Goal: Communication & Community: Answer question/provide support

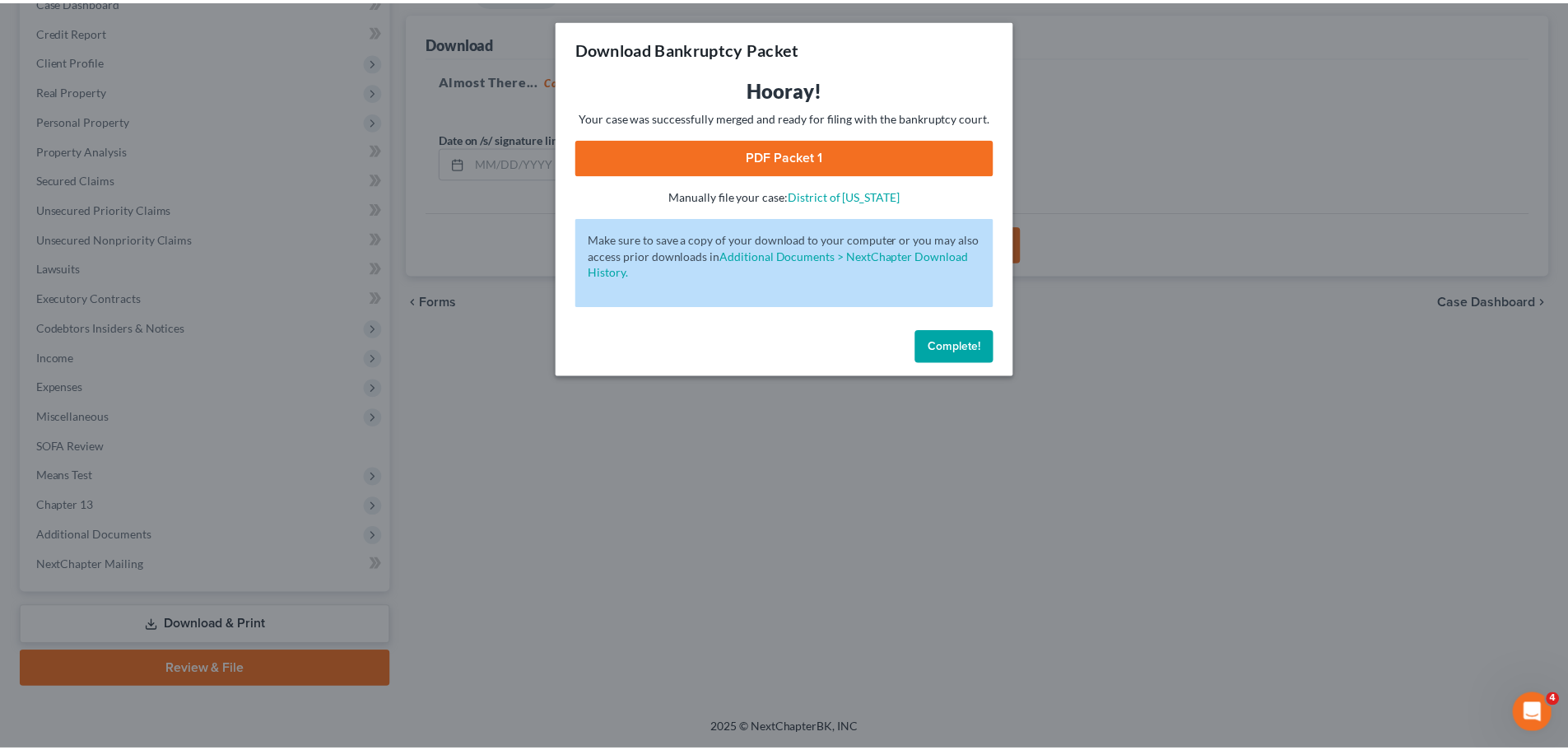
scroll to position [185, 0]
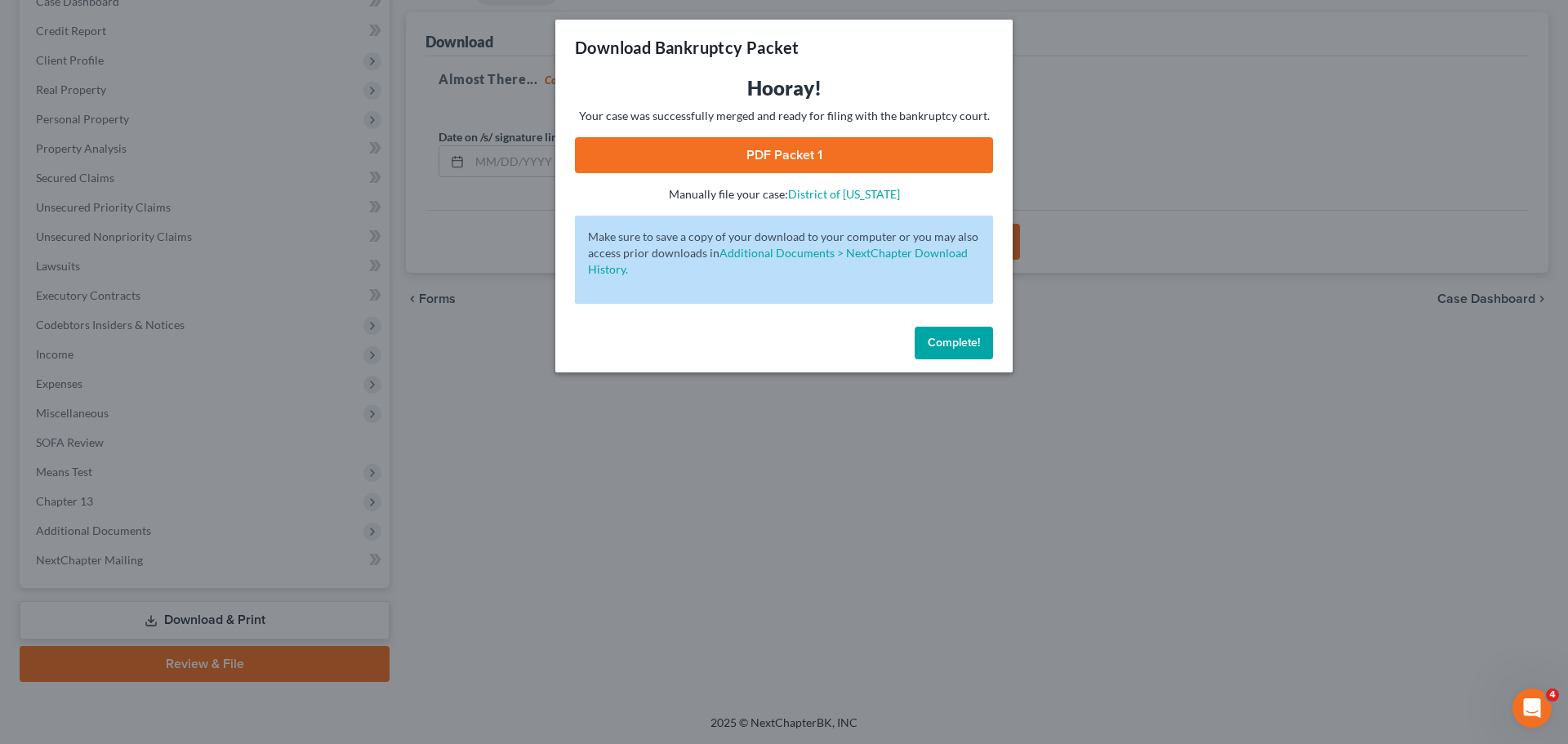
click at [975, 353] on button "Complete!" at bounding box center [954, 343] width 78 height 33
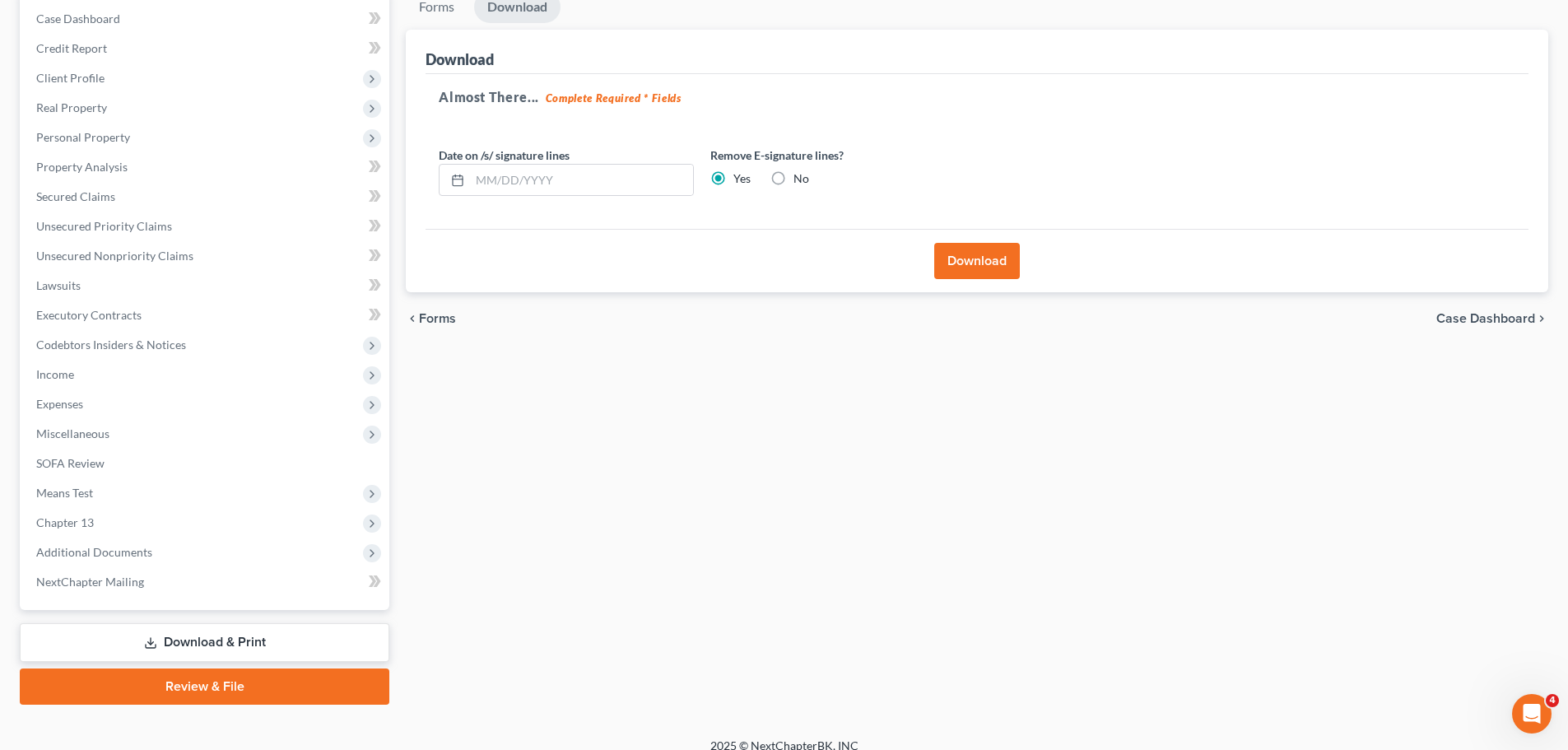
scroll to position [0, 0]
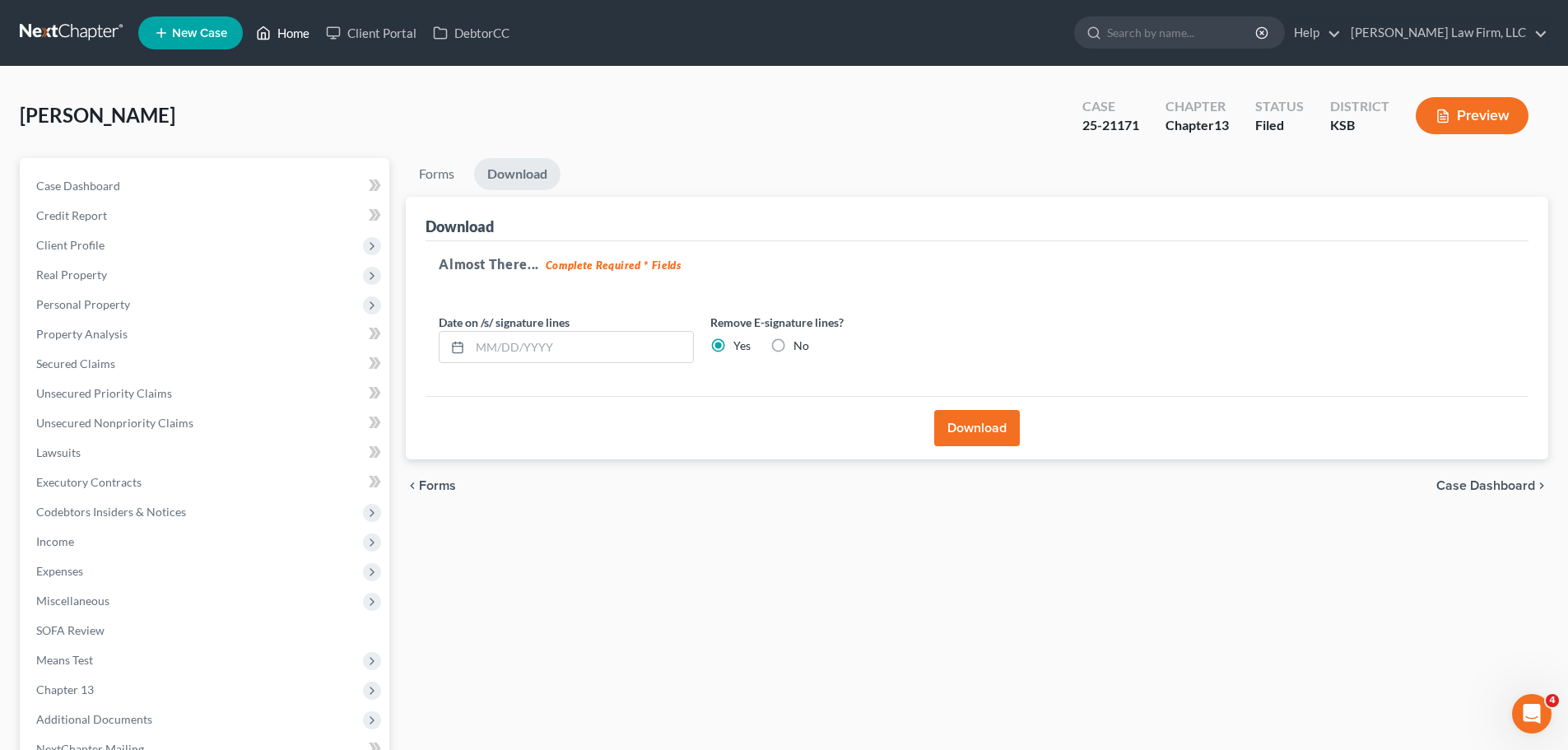
click at [292, 24] on link "Home" at bounding box center [282, 32] width 70 height 30
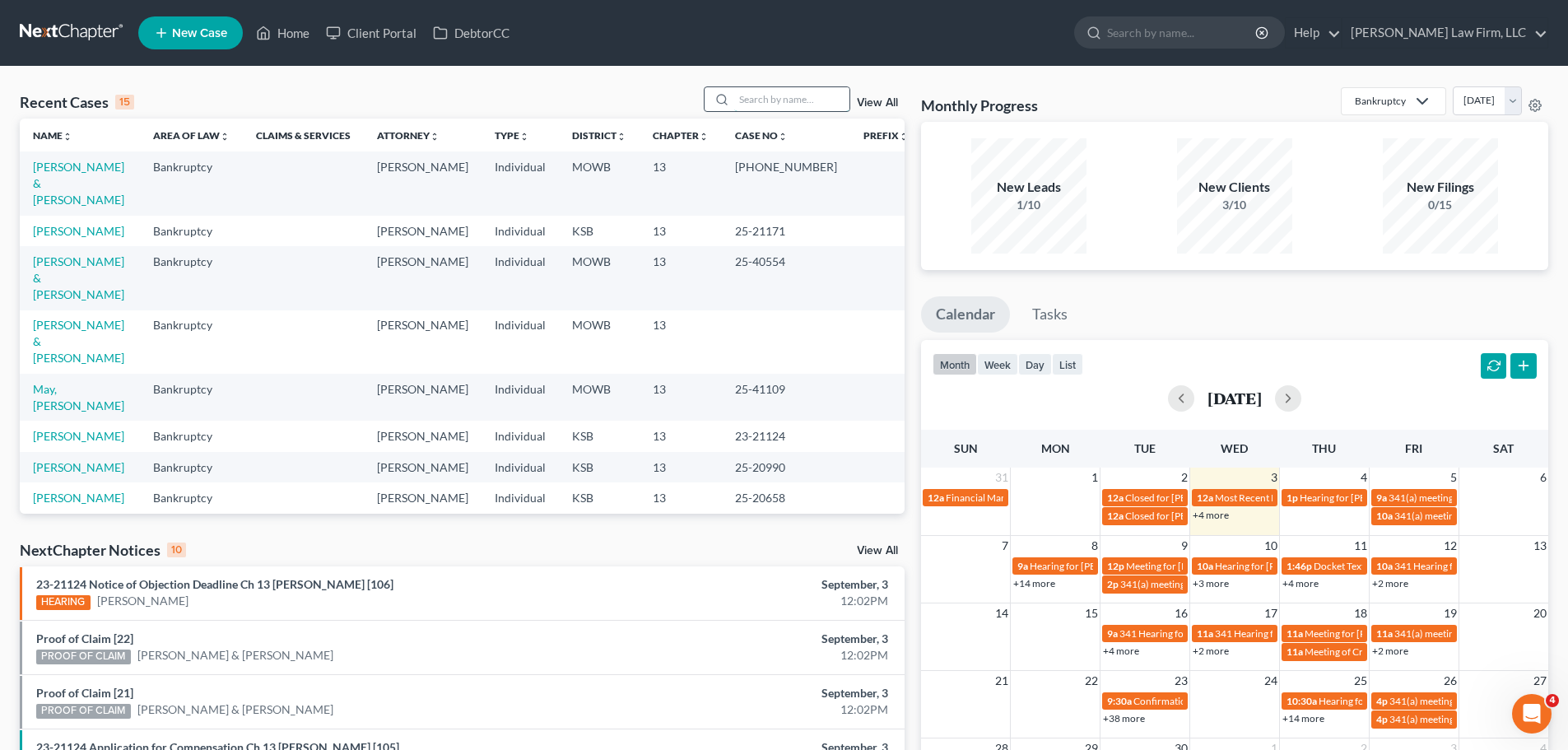
click at [754, 104] on input "search" at bounding box center [792, 99] width 115 height 24
type input "[PERSON_NAME]"
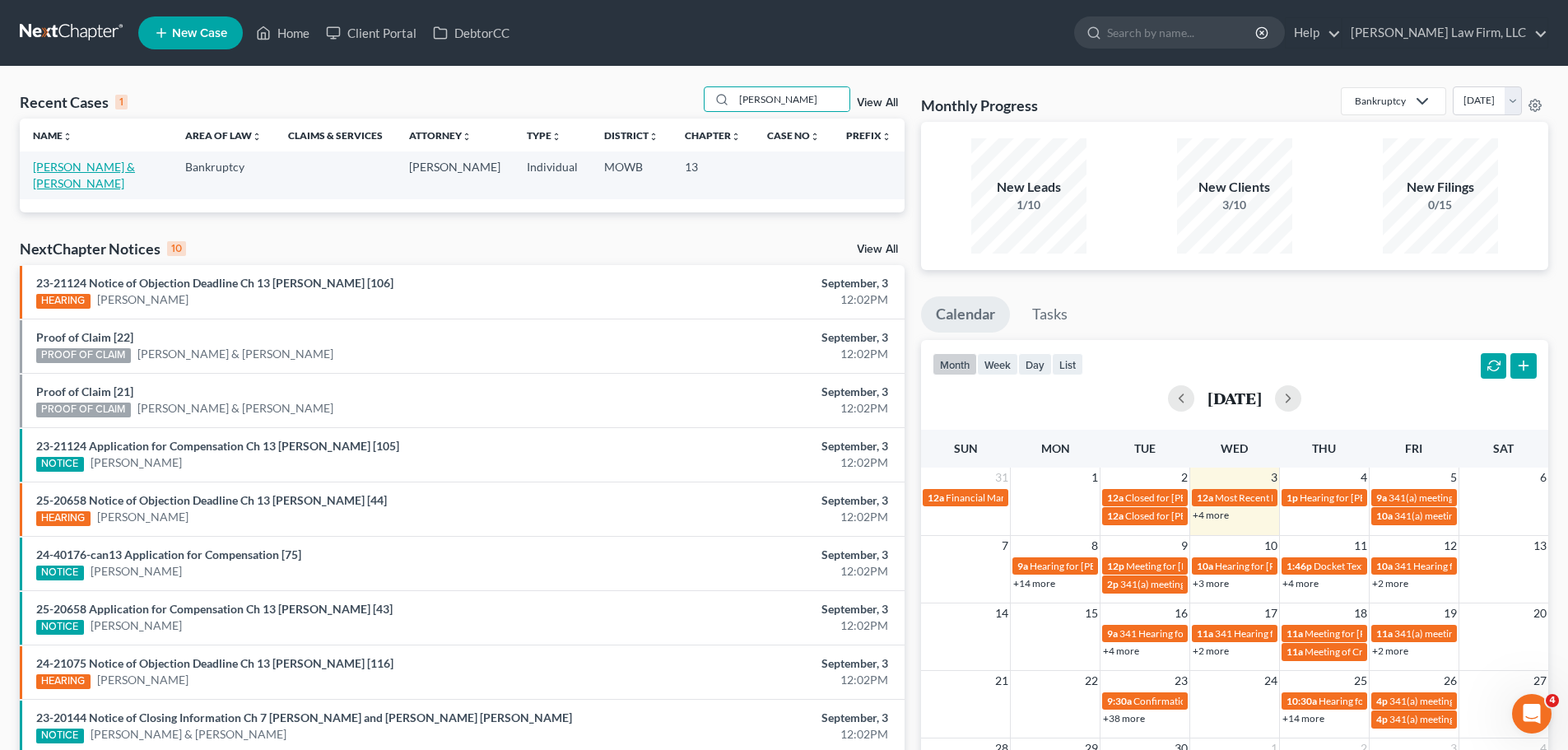
click at [79, 165] on link "[PERSON_NAME] & [PERSON_NAME]" at bounding box center [84, 175] width 102 height 30
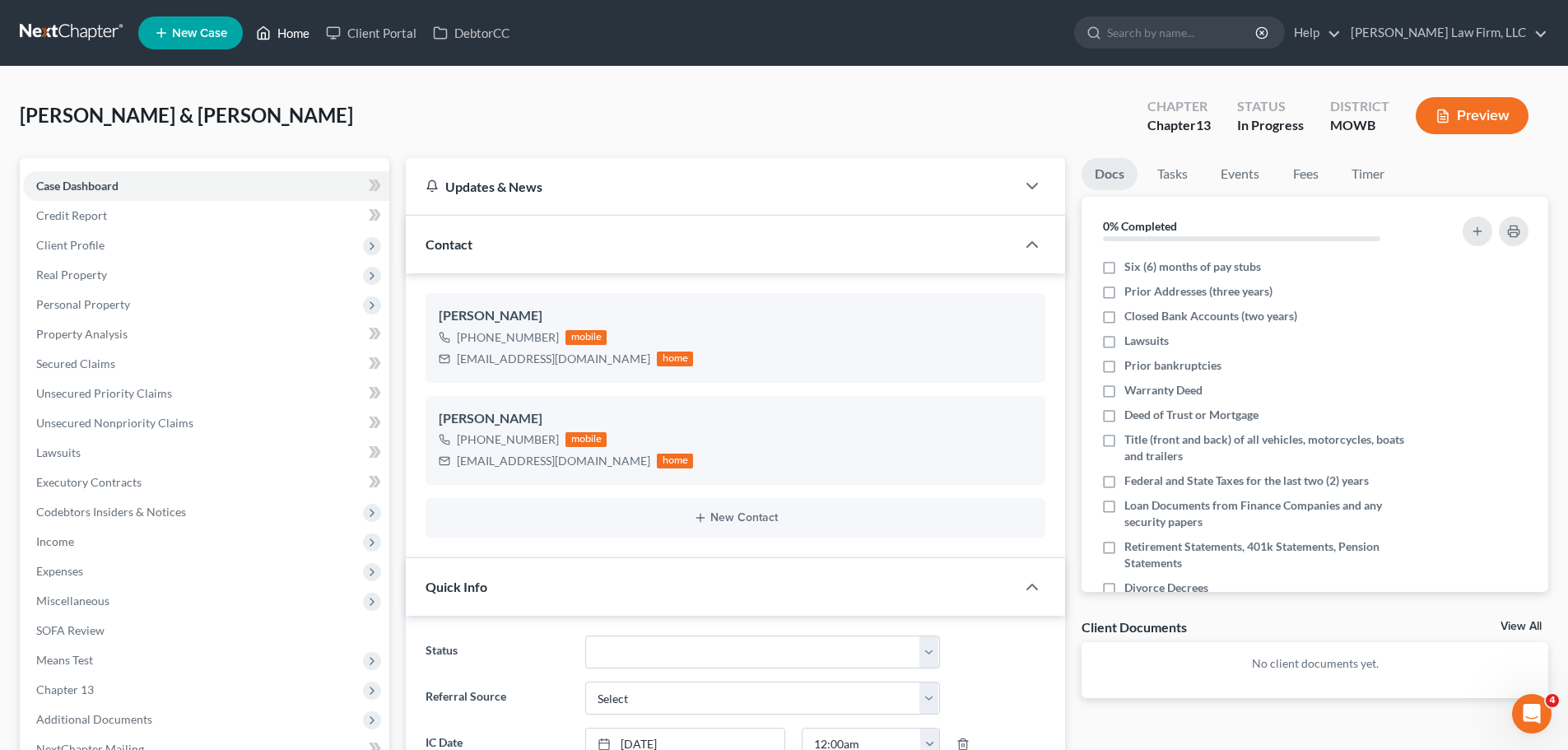
click at [292, 46] on link "Home" at bounding box center [282, 32] width 70 height 30
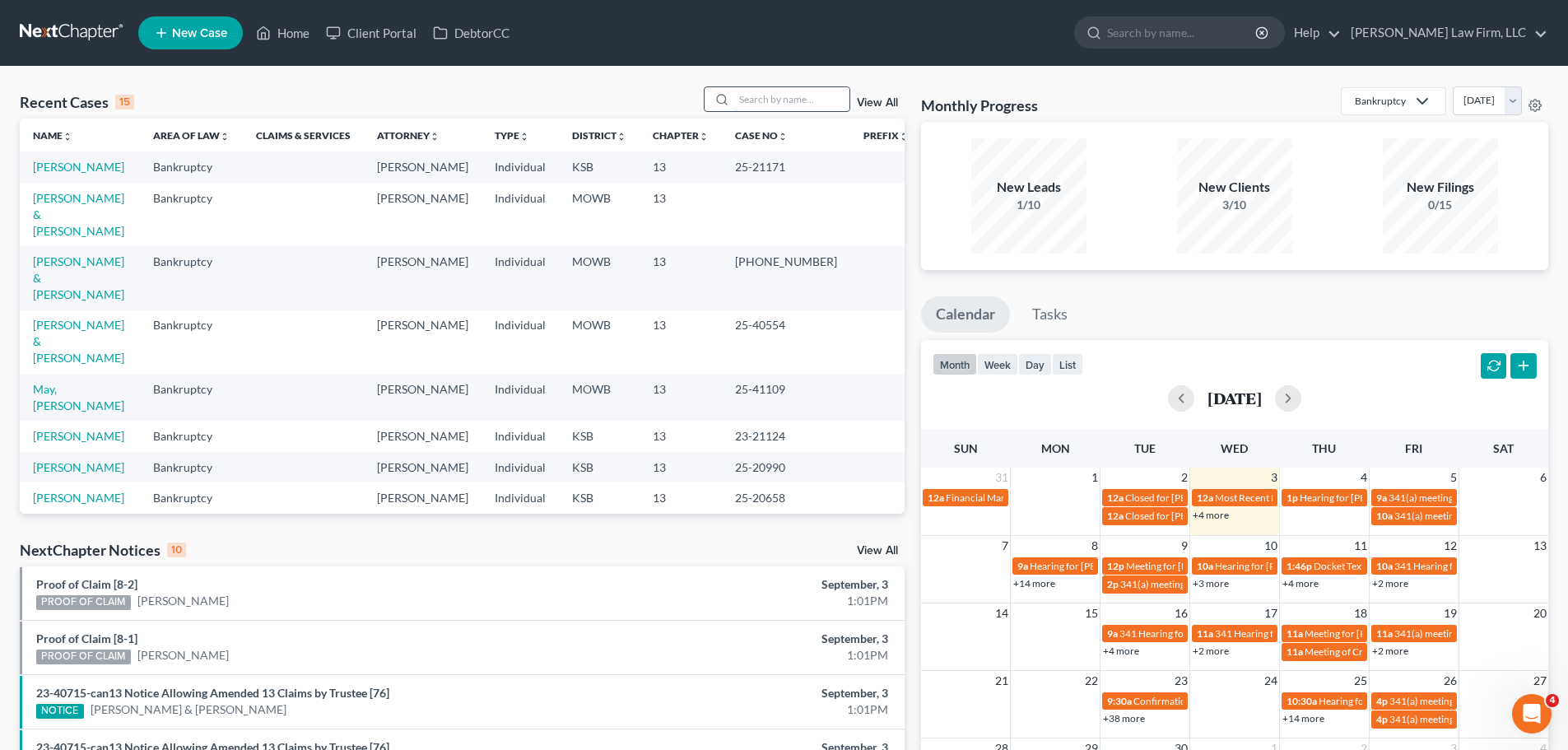
click at [819, 93] on input "search" at bounding box center [792, 99] width 115 height 24
type input "[PERSON_NAME]"
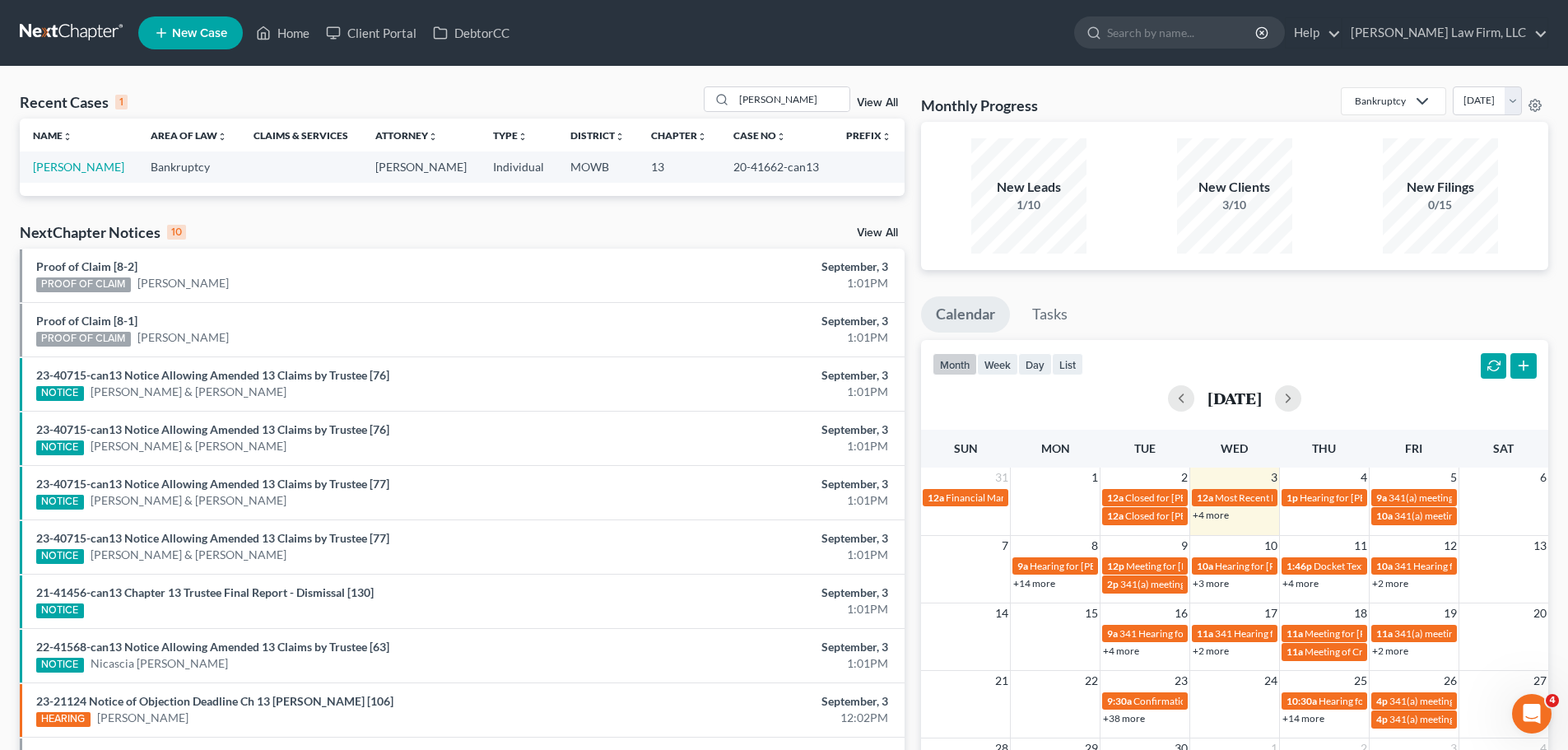
click at [91, 158] on td "[PERSON_NAME]" at bounding box center [79, 167] width 118 height 30
click at [89, 168] on link "[PERSON_NAME]" at bounding box center [79, 167] width 91 height 14
select select "6"
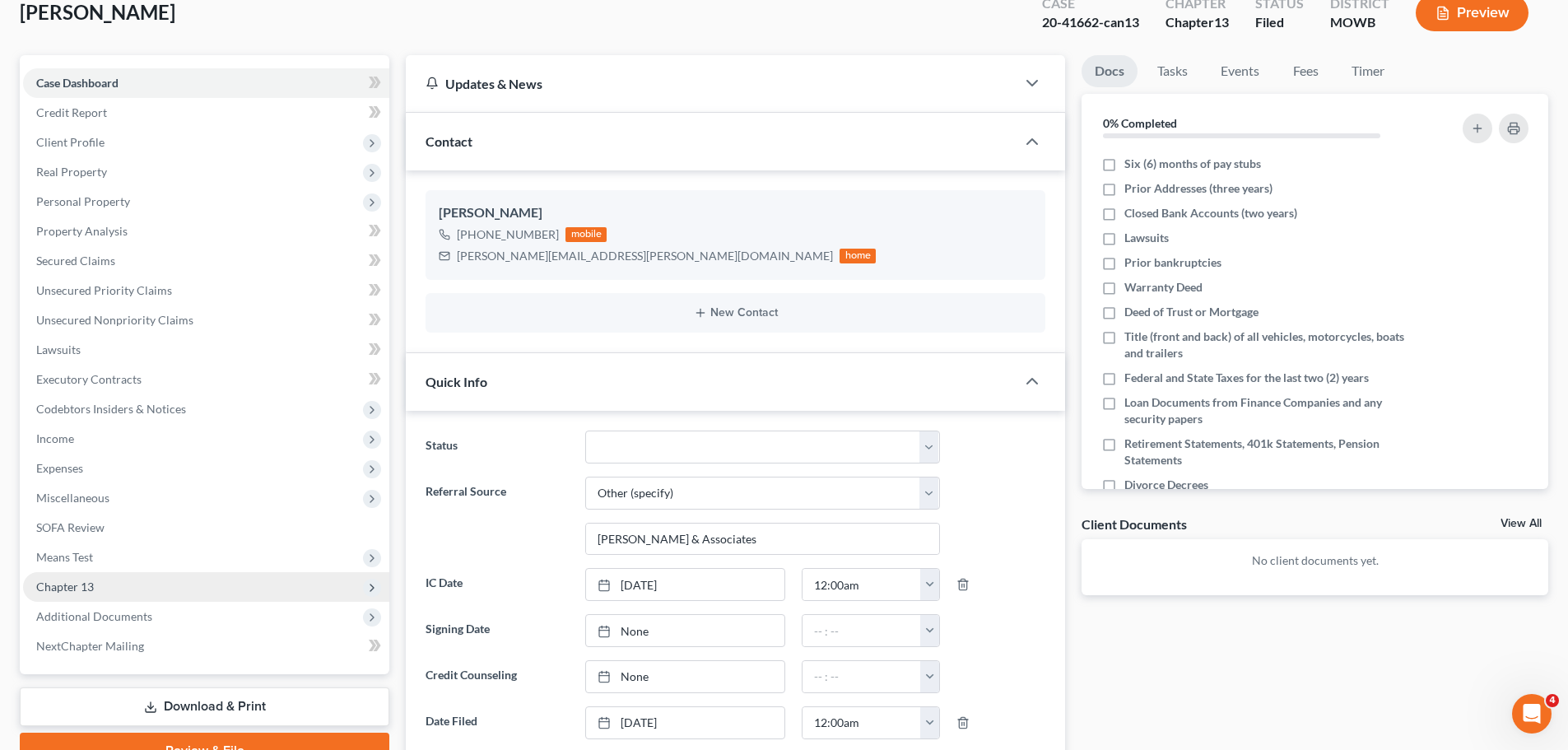
scroll to position [330, 0]
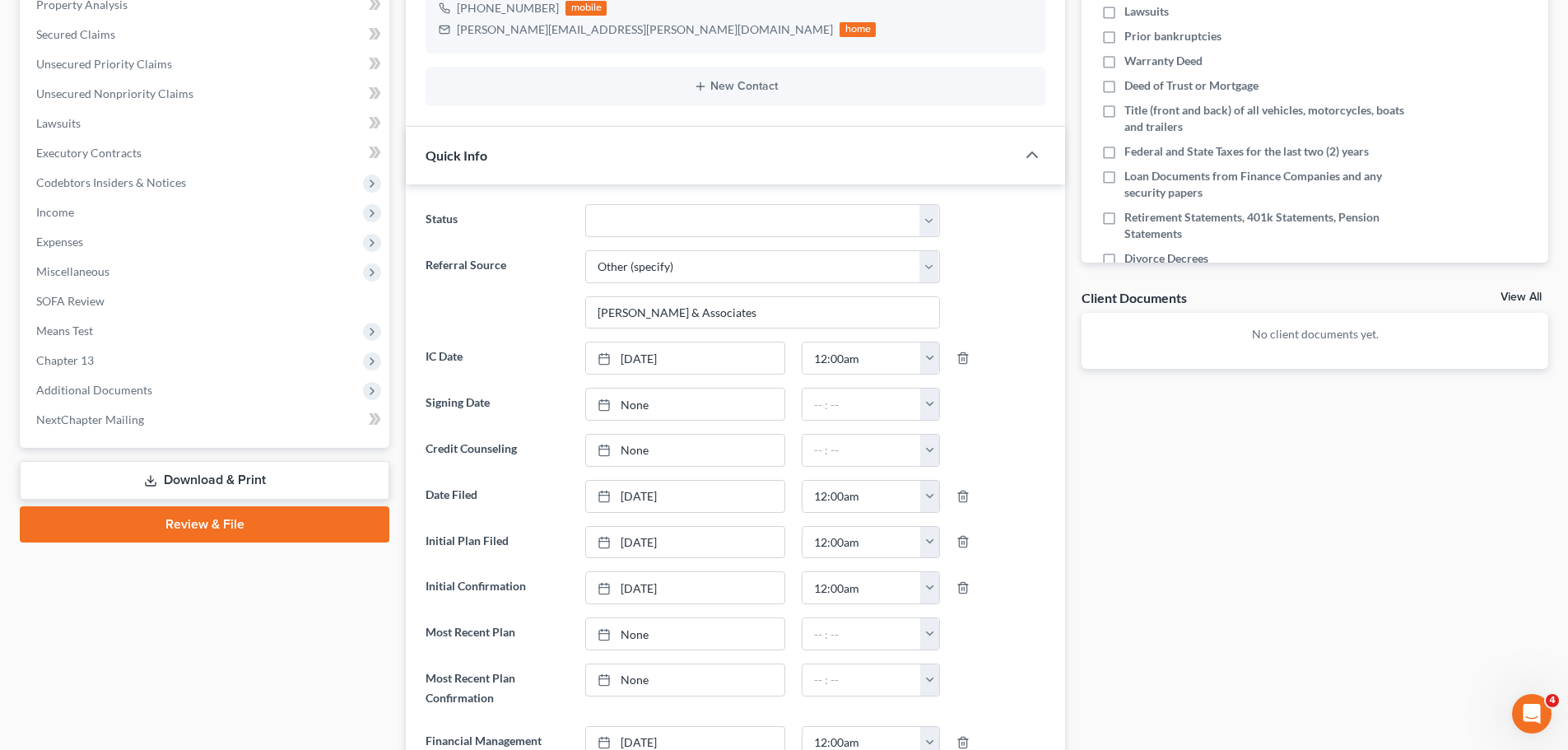
drag, startPoint x: 136, startPoint y: 397, endPoint x: 150, endPoint y: 463, distance: 67.5
click at [136, 397] on span "Additional Documents" at bounding box center [206, 390] width 366 height 30
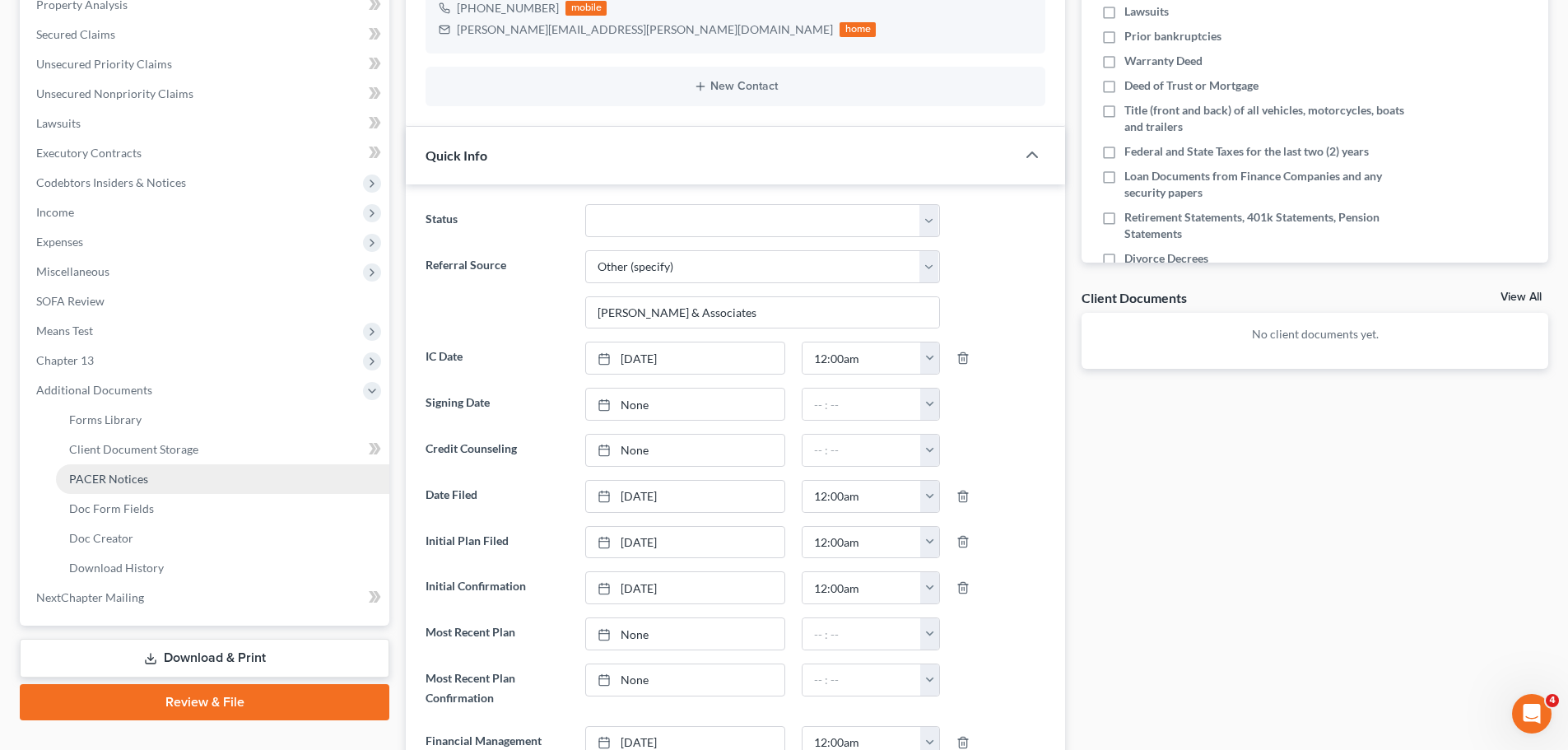
click at [147, 467] on link "PACER Notices" at bounding box center [223, 478] width 333 height 30
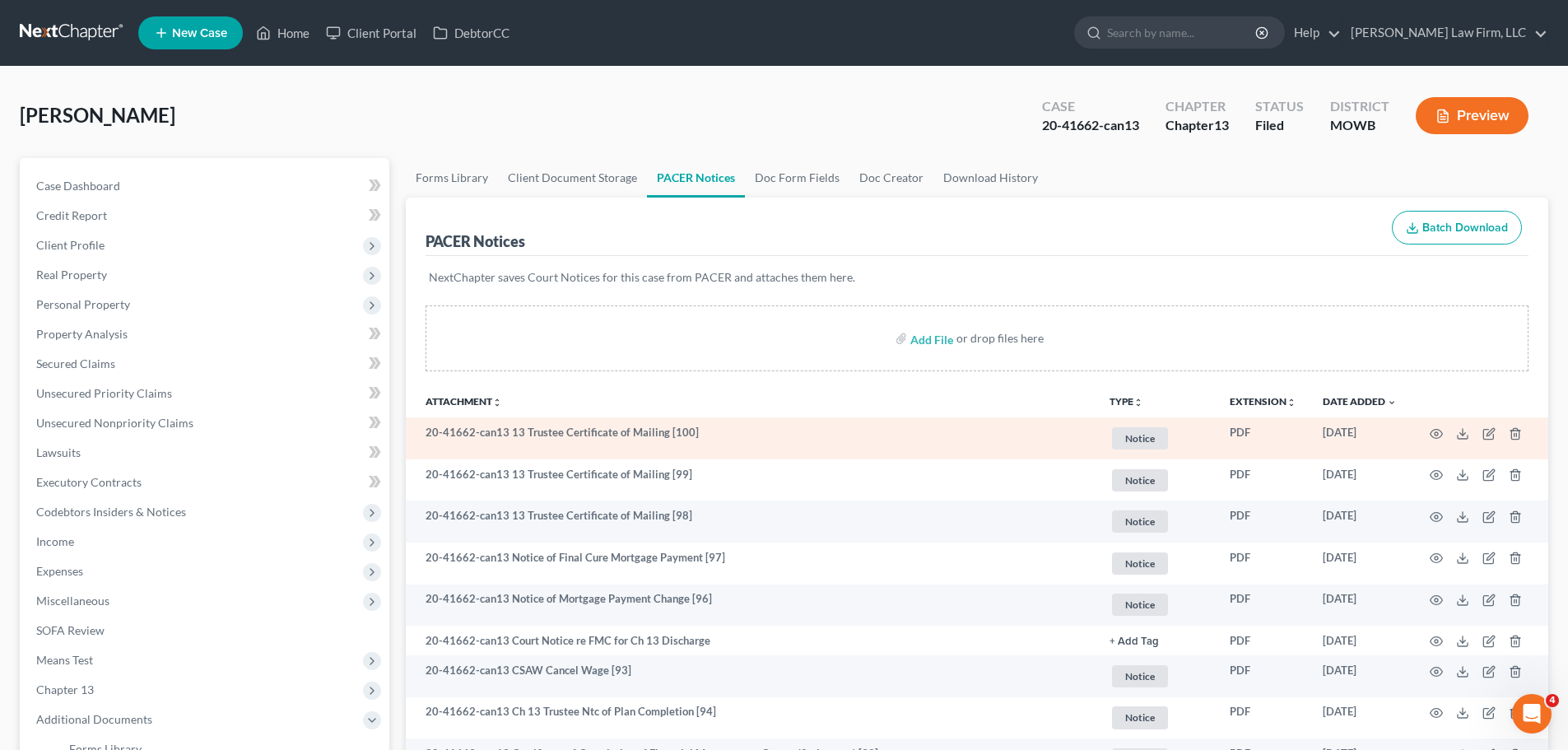
click at [1127, 438] on span "Notice" at bounding box center [1139, 437] width 56 height 22
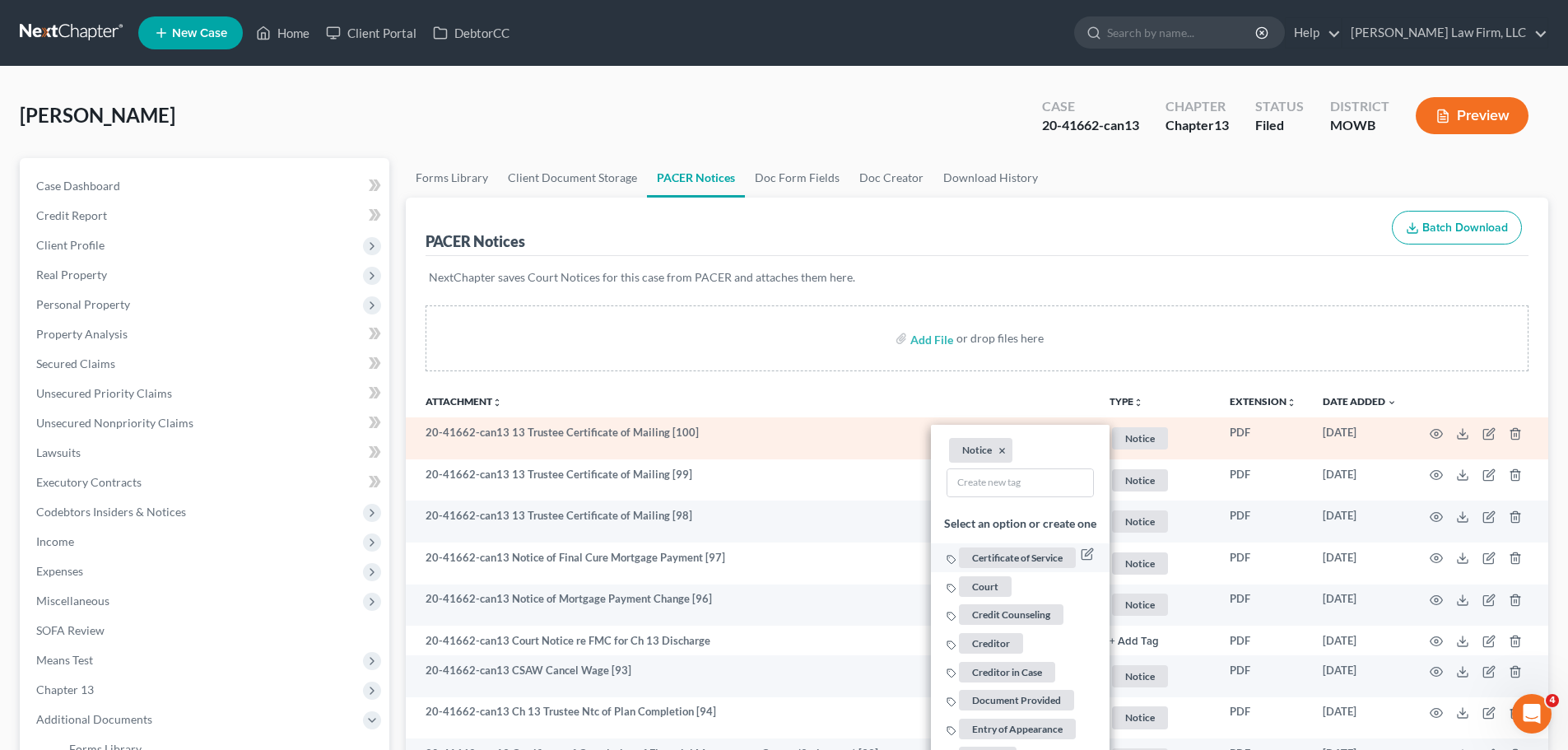
click at [1037, 550] on span "Certificate of Service" at bounding box center [1016, 558] width 117 height 21
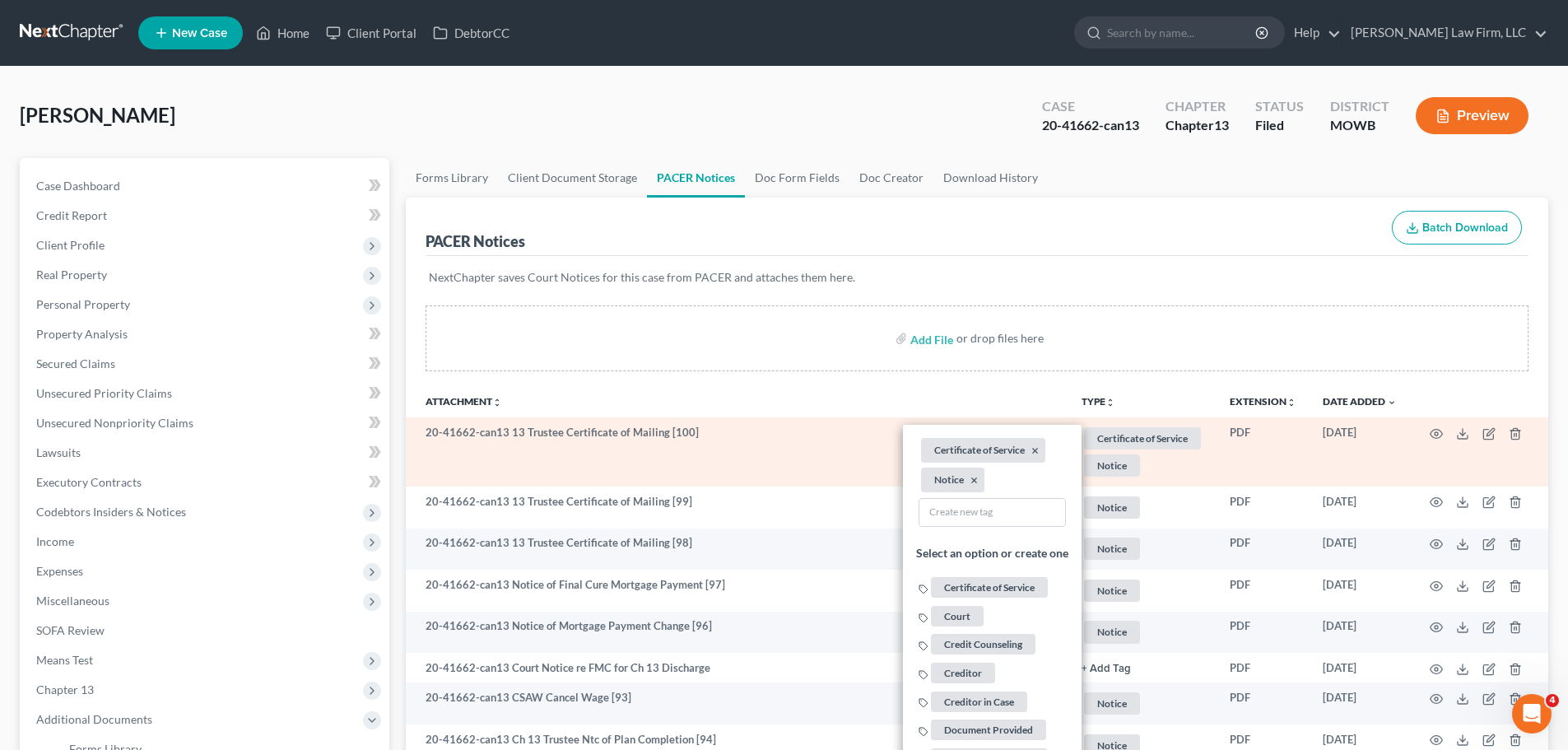
click at [976, 478] on li "Notice ×" at bounding box center [953, 480] width 64 height 25
click at [974, 477] on button "×" at bounding box center [975, 481] width 8 height 15
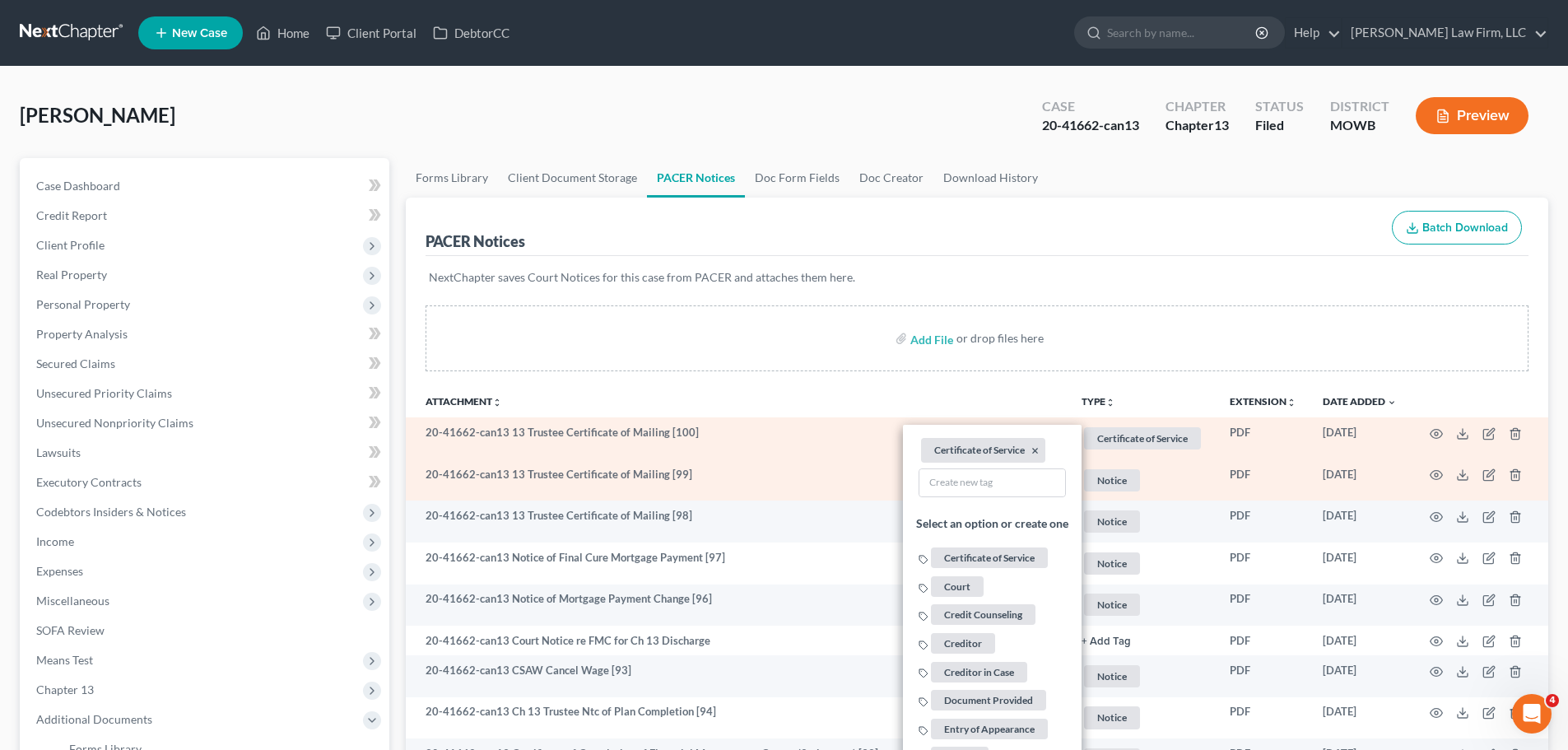
click at [1104, 497] on td "Notice + Add Tag Notice × Select an option or create one Certificate of Service…" at bounding box center [1142, 480] width 149 height 42
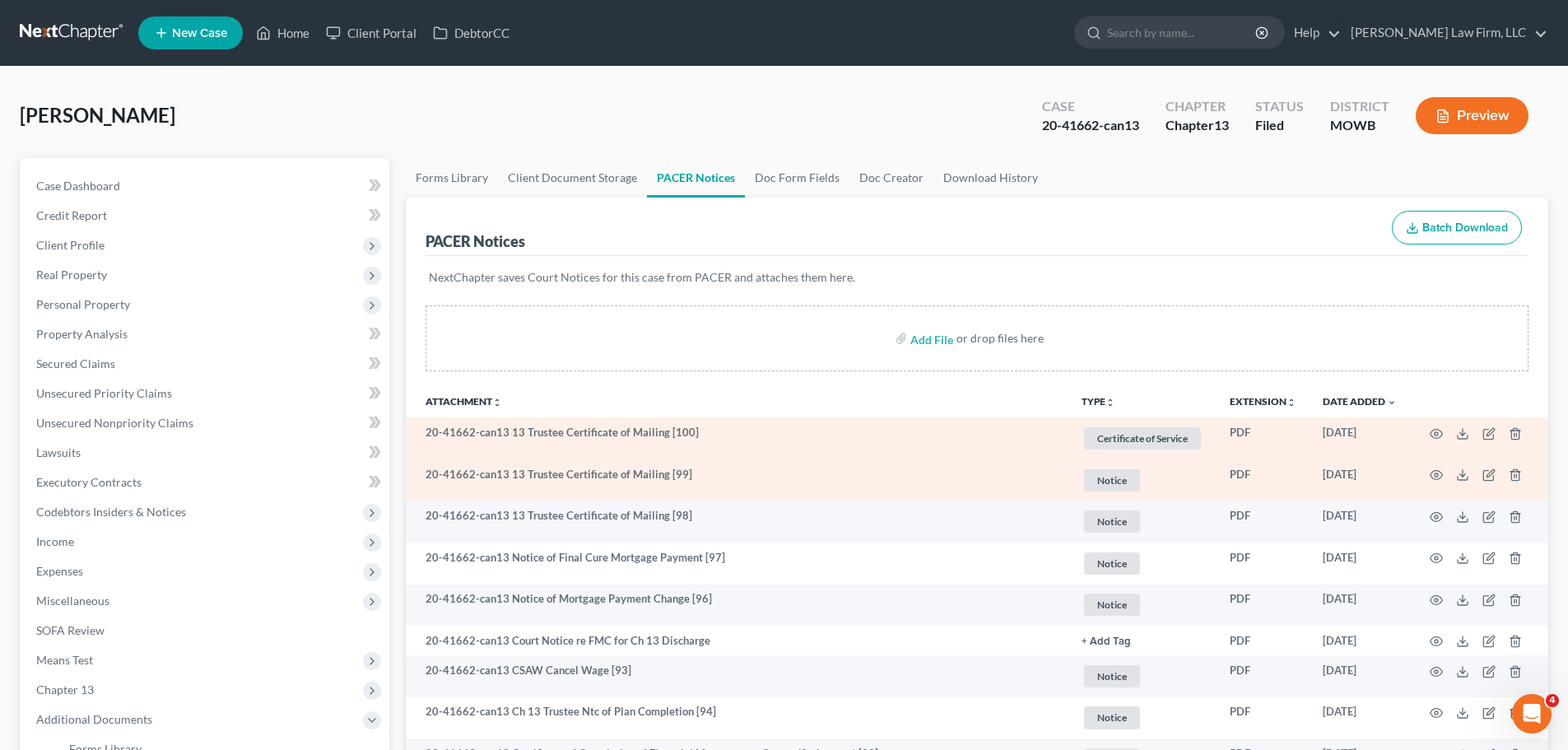
click at [1105, 450] on span "Notice" at bounding box center [1142, 437] width 117 height 22
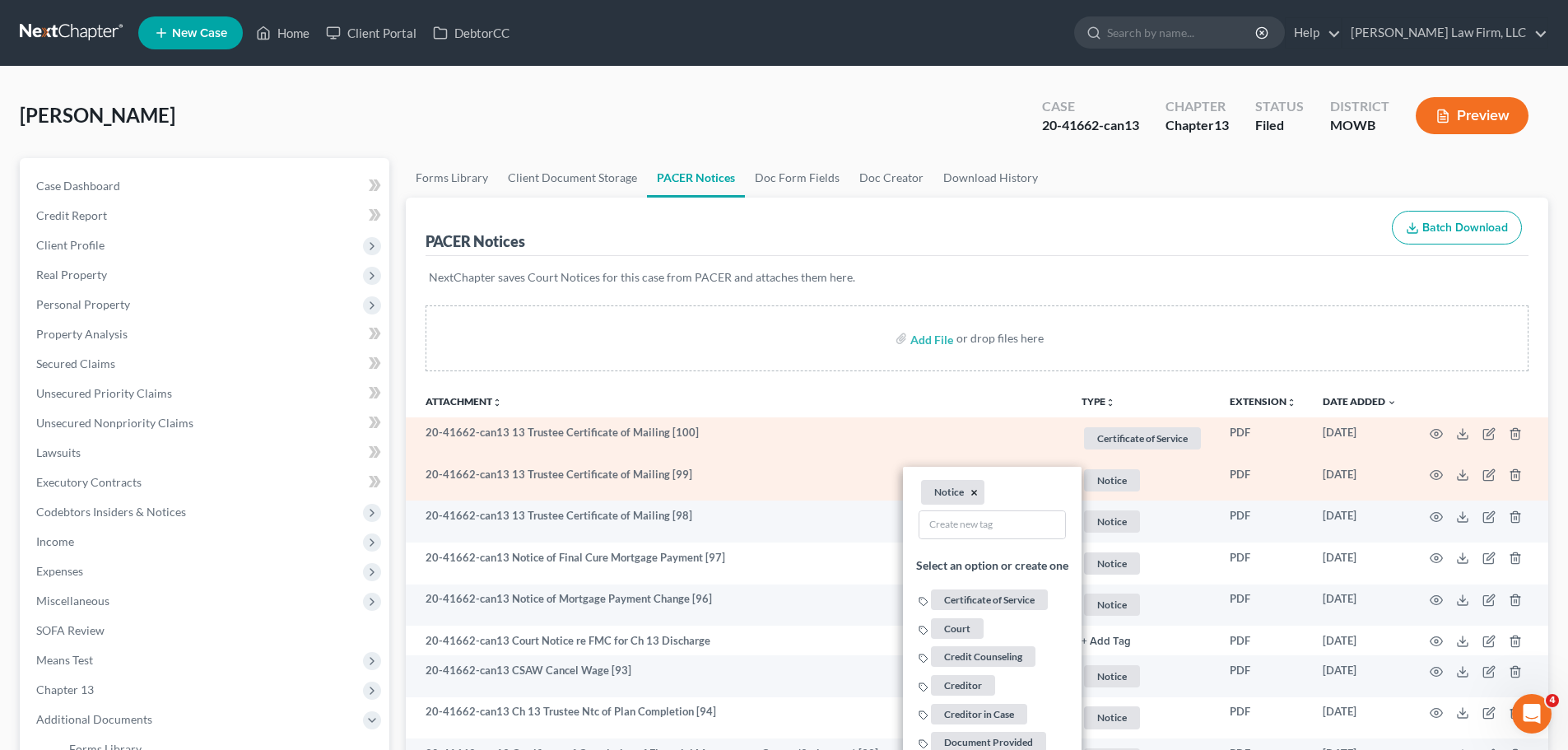
click at [974, 497] on button "×" at bounding box center [975, 493] width 8 height 15
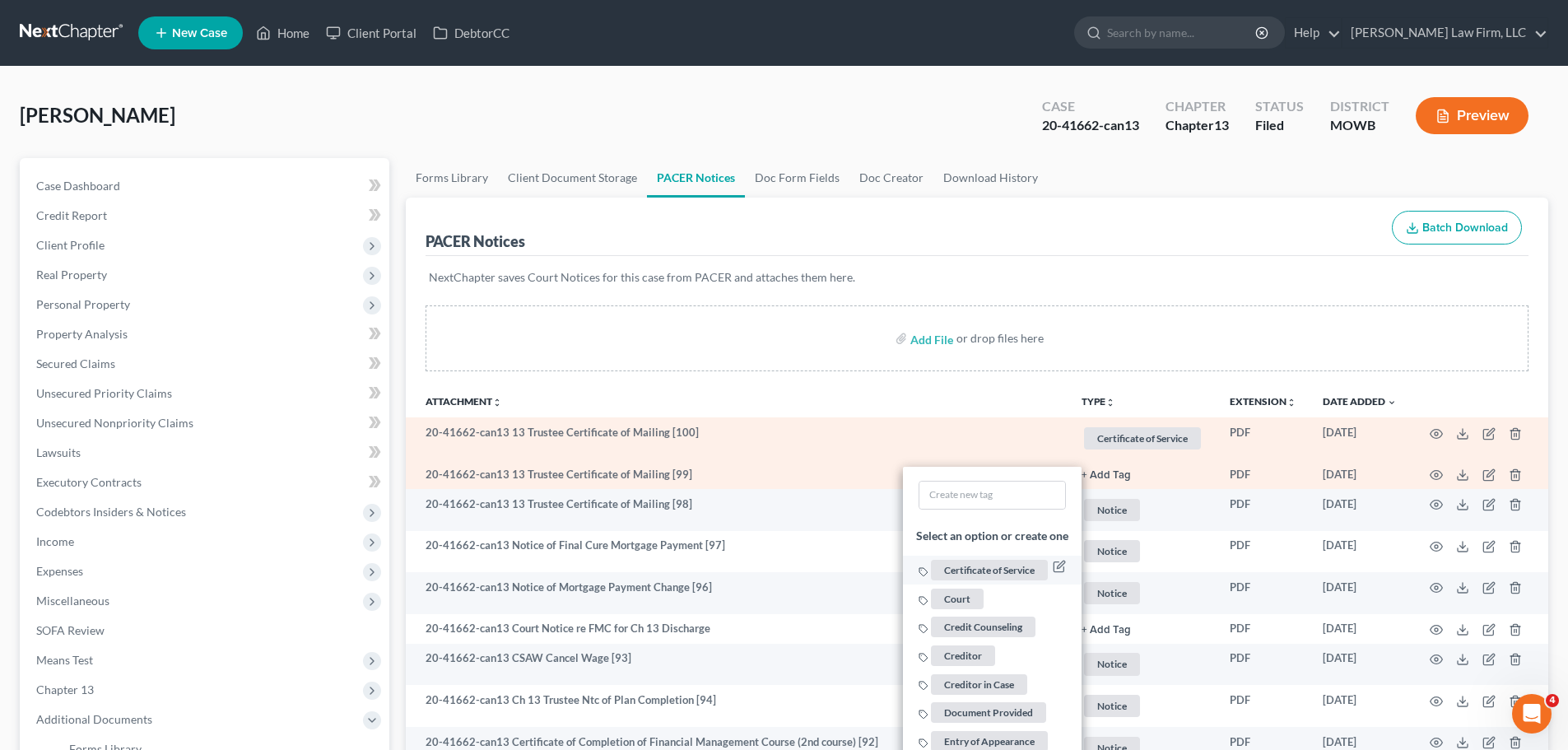
click at [977, 567] on span "Certificate of Service" at bounding box center [989, 570] width 117 height 21
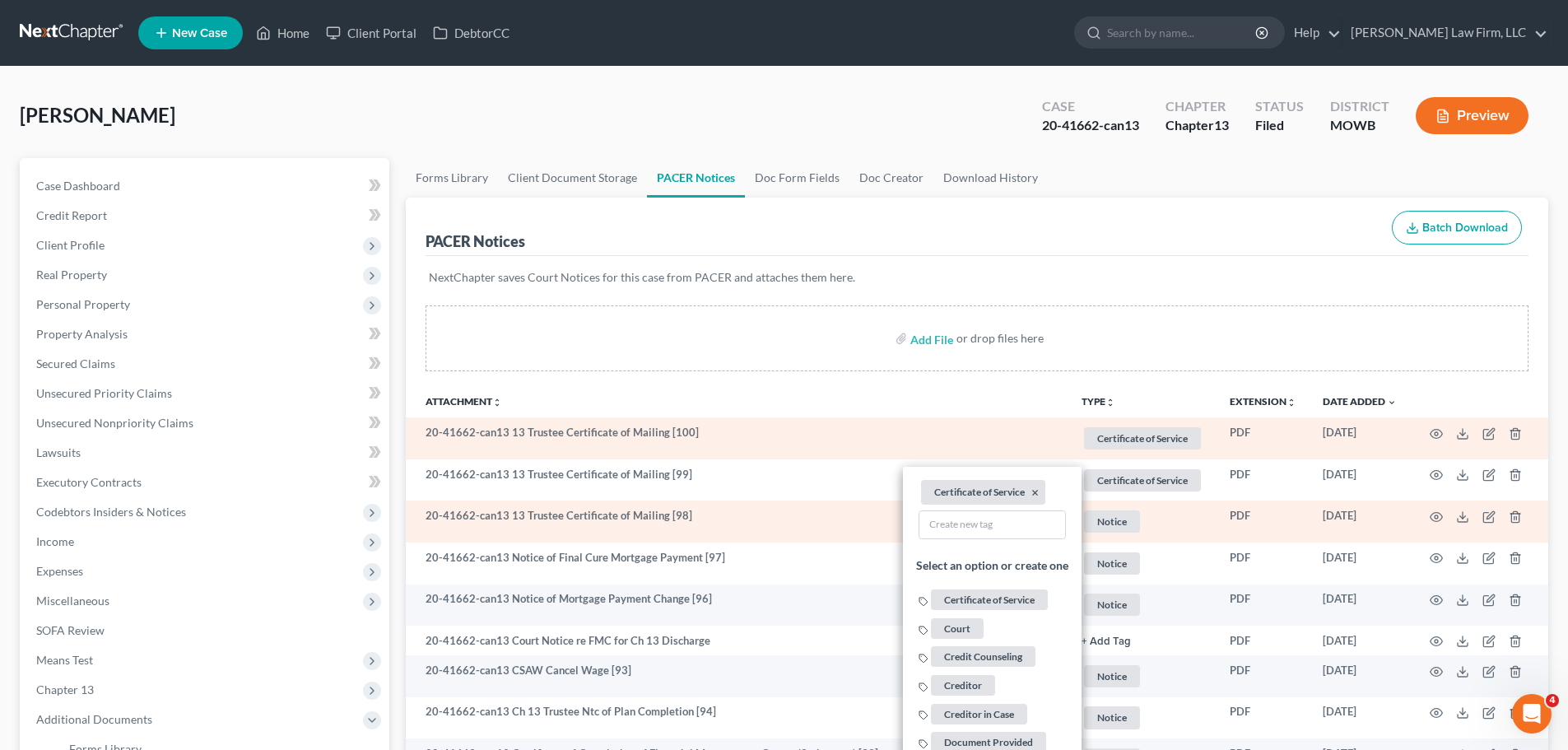
click at [1121, 450] on span "Notice" at bounding box center [1142, 437] width 117 height 22
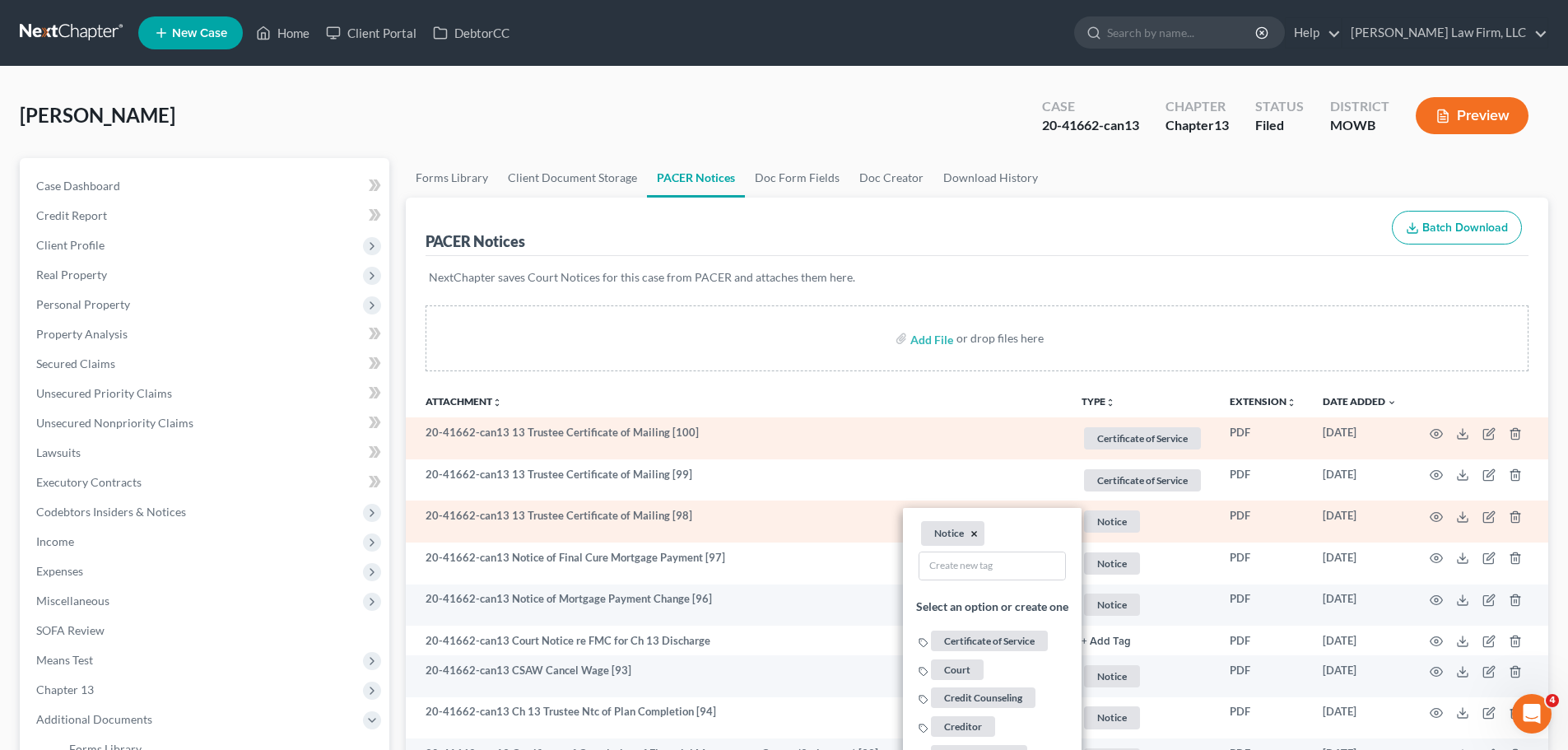
click at [972, 536] on button "×" at bounding box center [975, 535] width 8 height 15
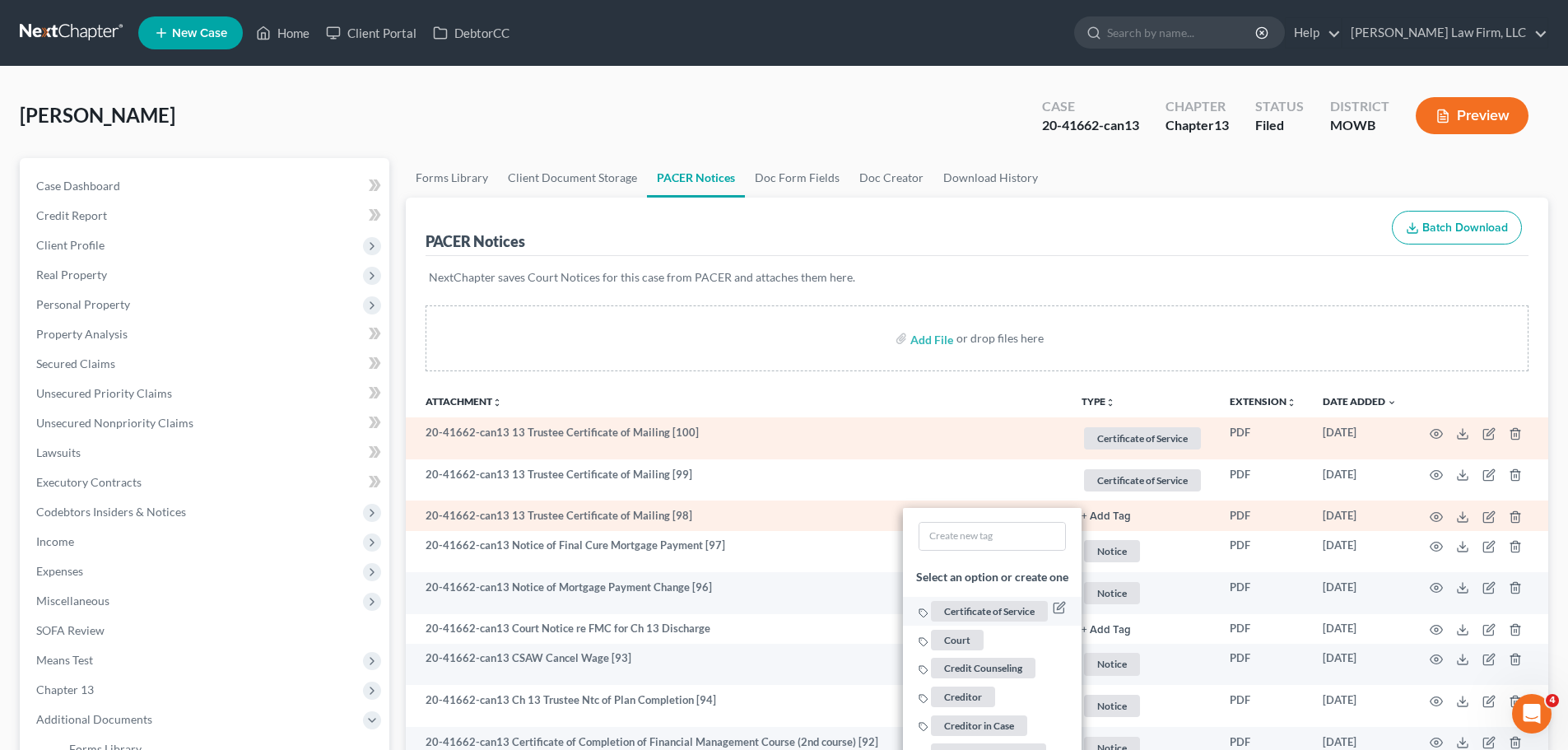
click at [998, 609] on span "Certificate of Service" at bounding box center [989, 612] width 117 height 21
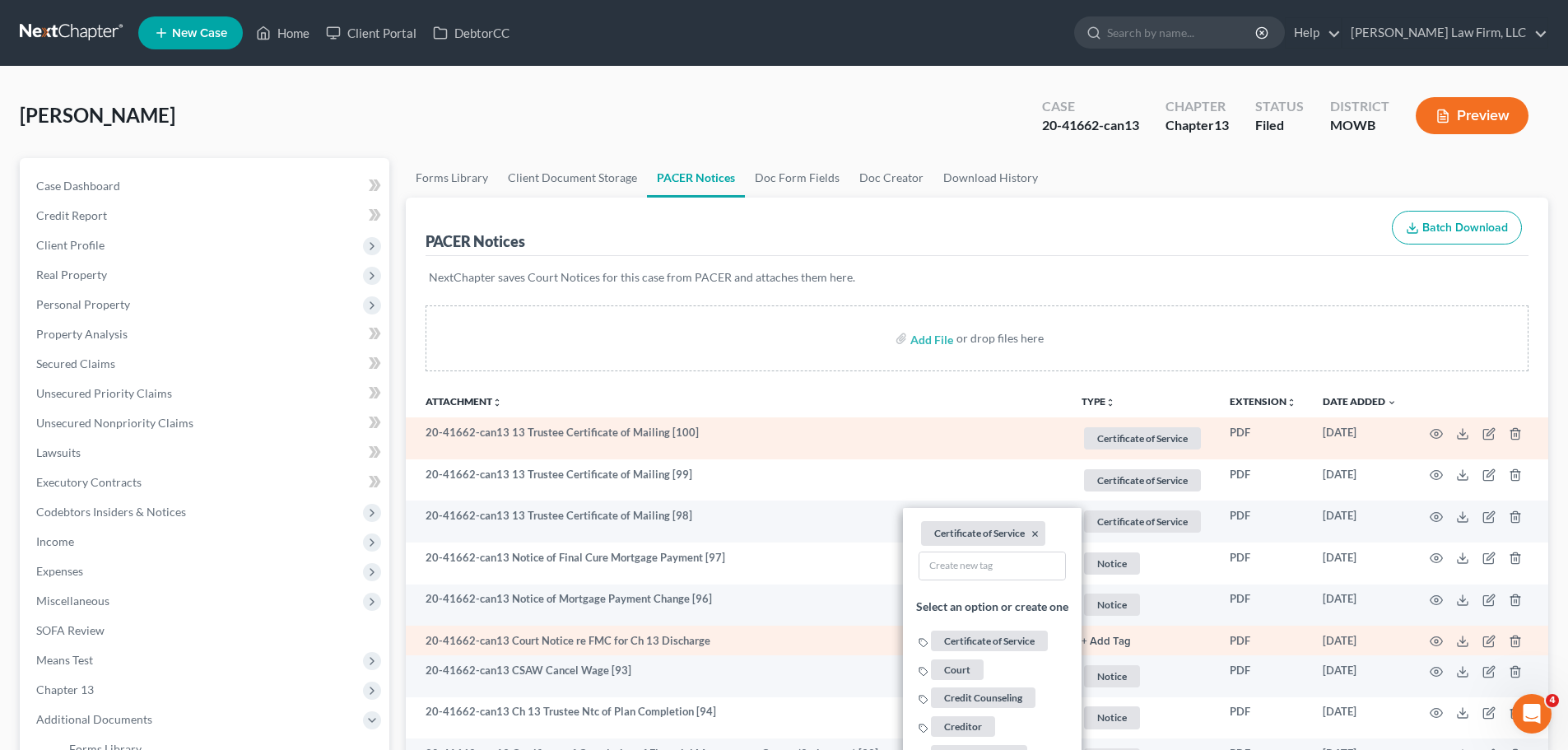
click at [1093, 639] on button "+ Add Tag" at bounding box center [1106, 641] width 50 height 10
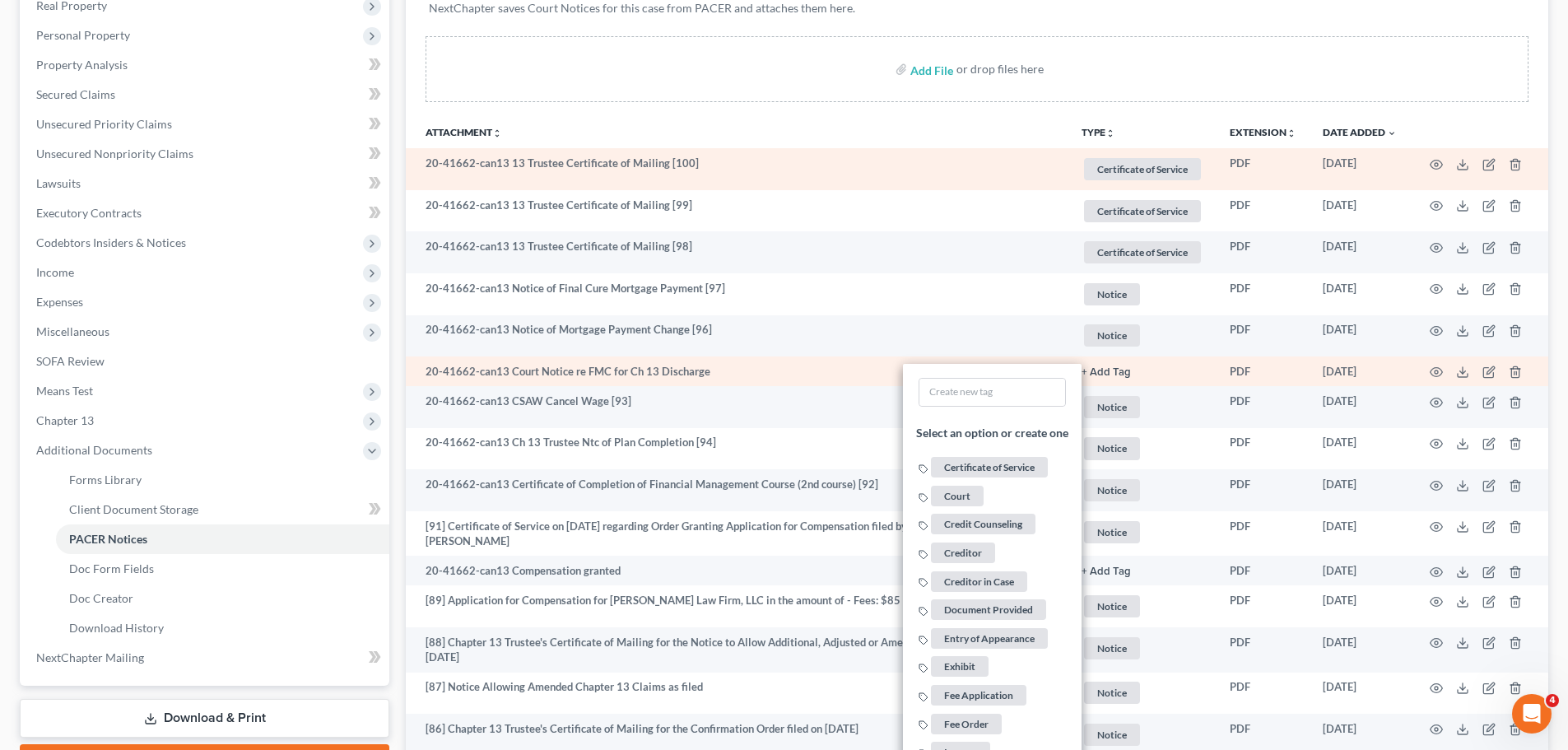
scroll to position [494, 0]
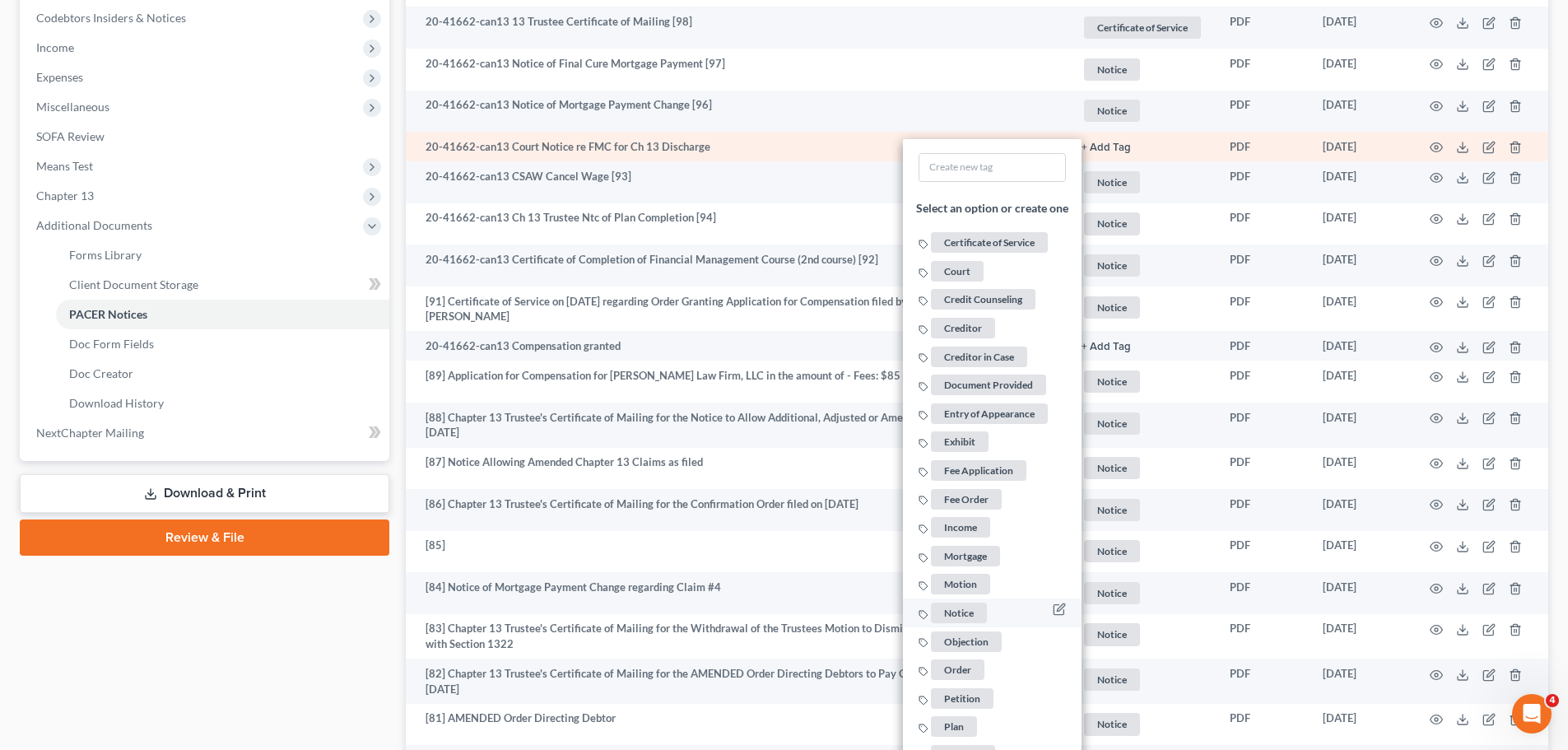
click at [975, 617] on span "Notice" at bounding box center [958, 613] width 56 height 21
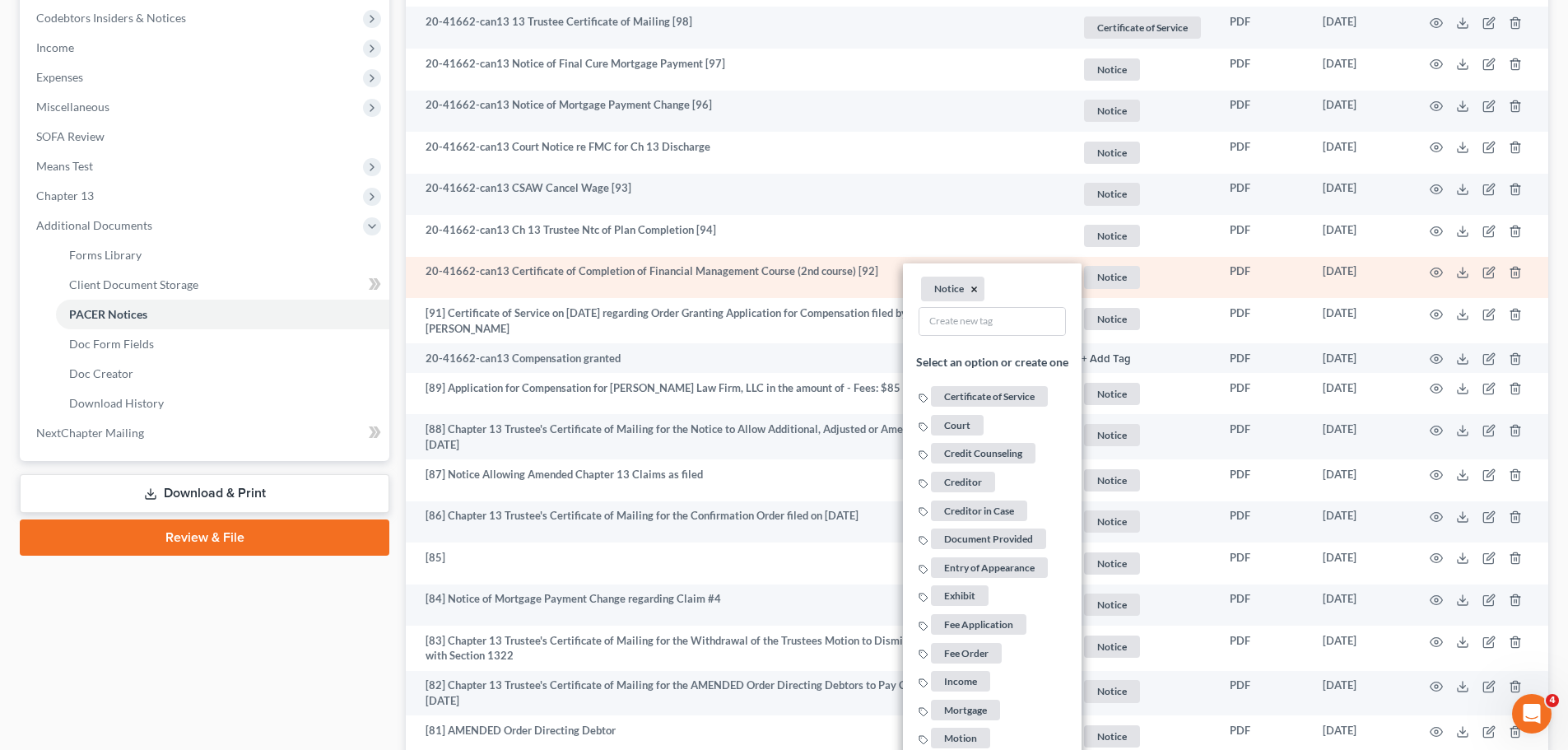
click at [973, 288] on button "×" at bounding box center [975, 290] width 8 height 15
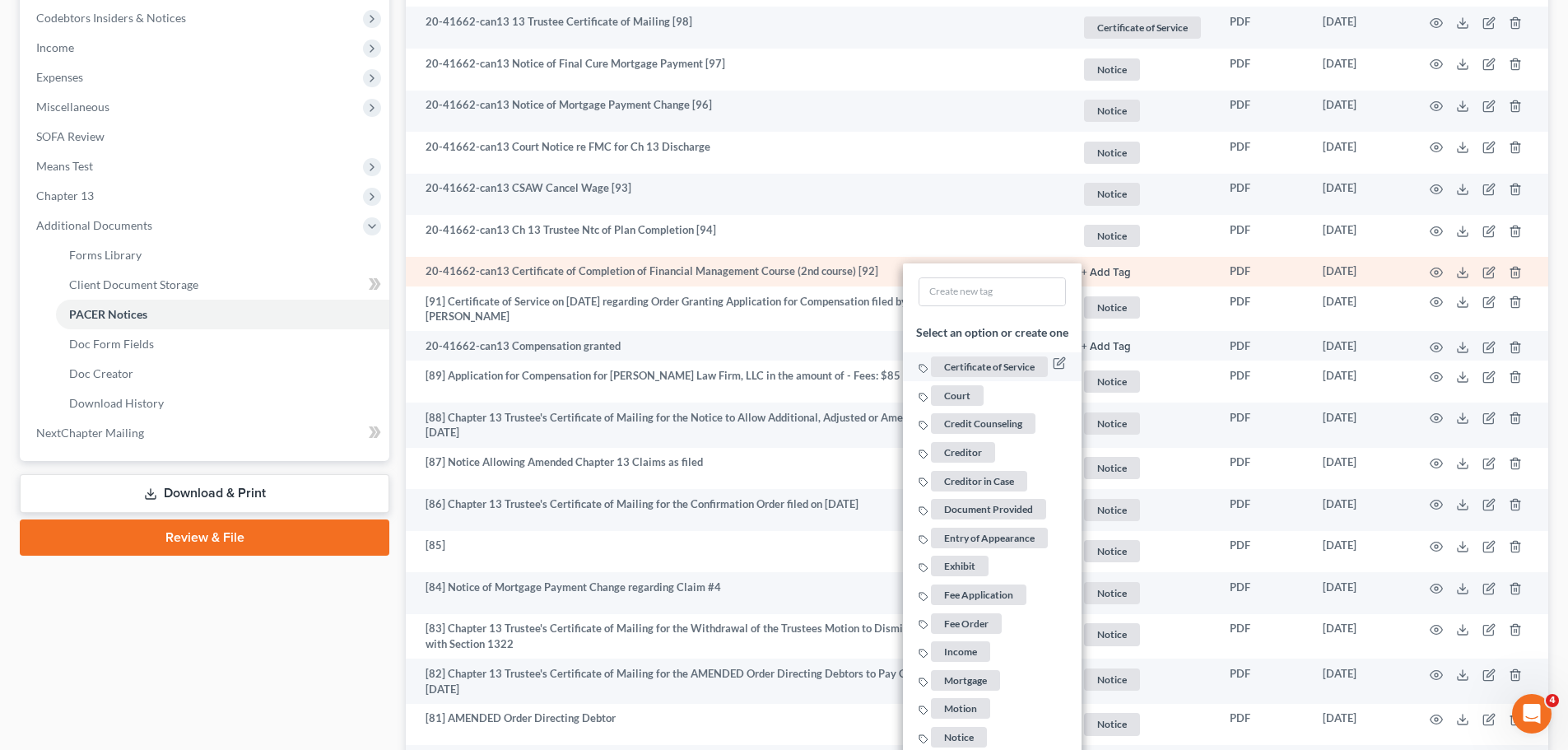
click at [972, 365] on span "Certificate of Service" at bounding box center [989, 368] width 117 height 21
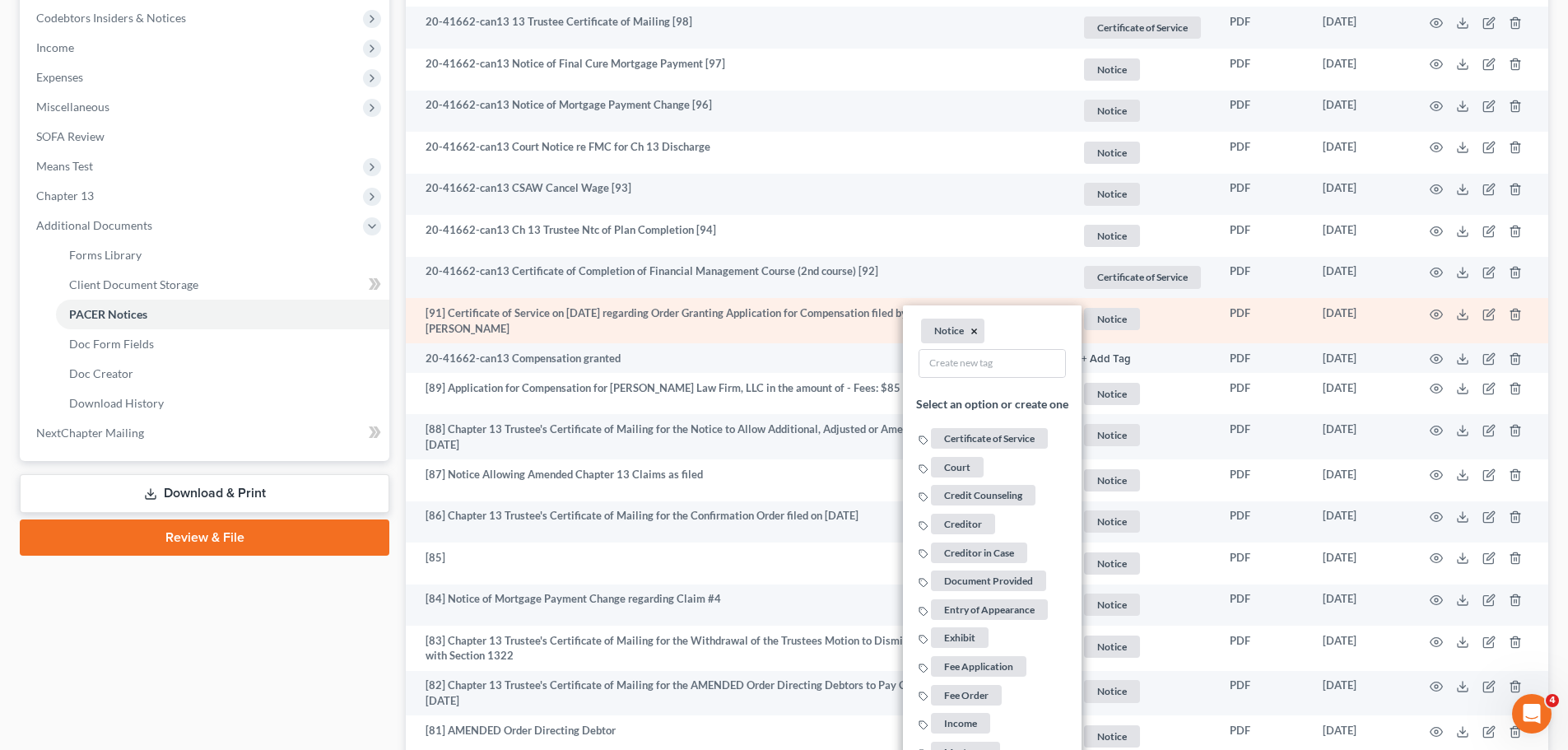
click at [972, 331] on button "×" at bounding box center [975, 332] width 8 height 15
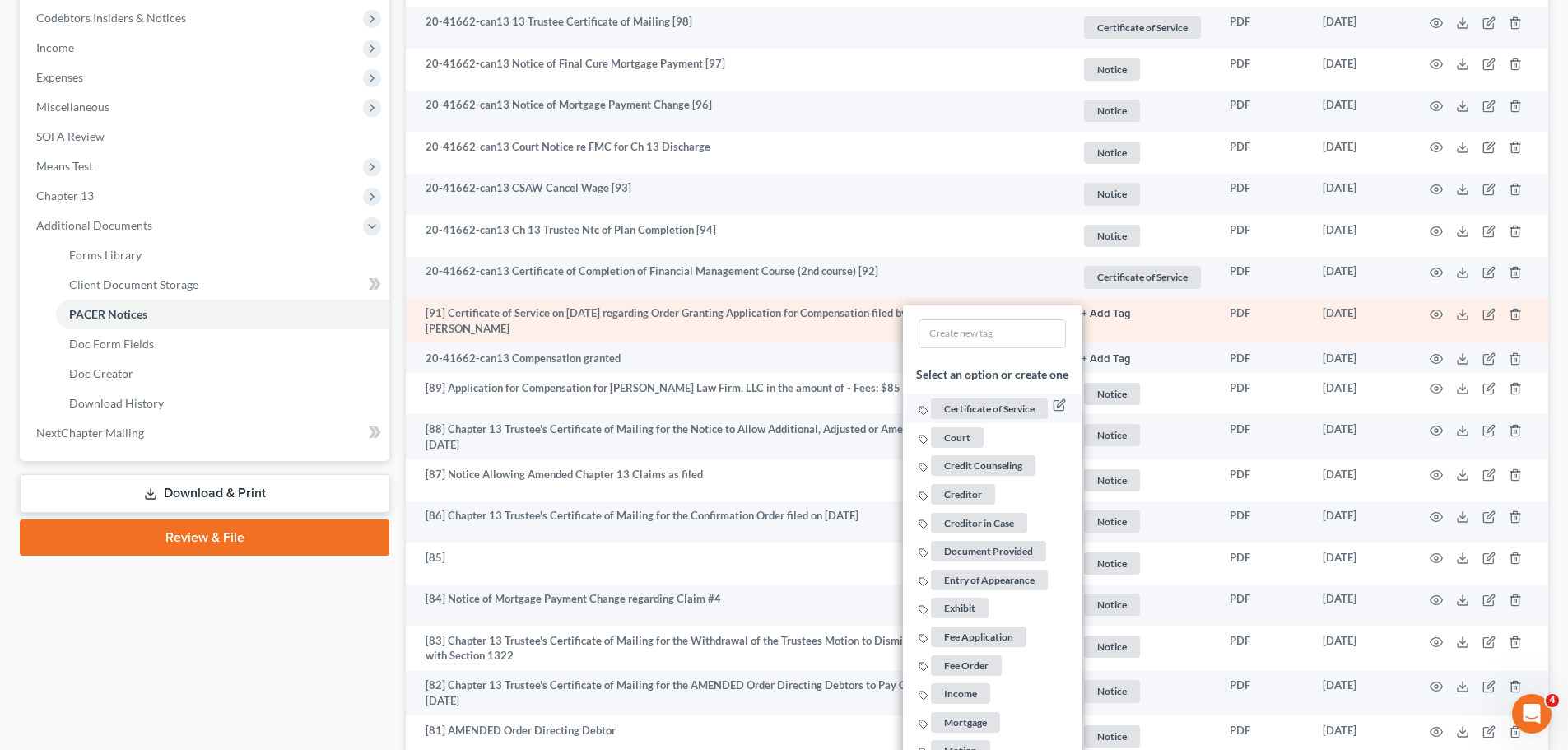
click at [985, 409] on span "Certificate of Service" at bounding box center [989, 409] width 117 height 21
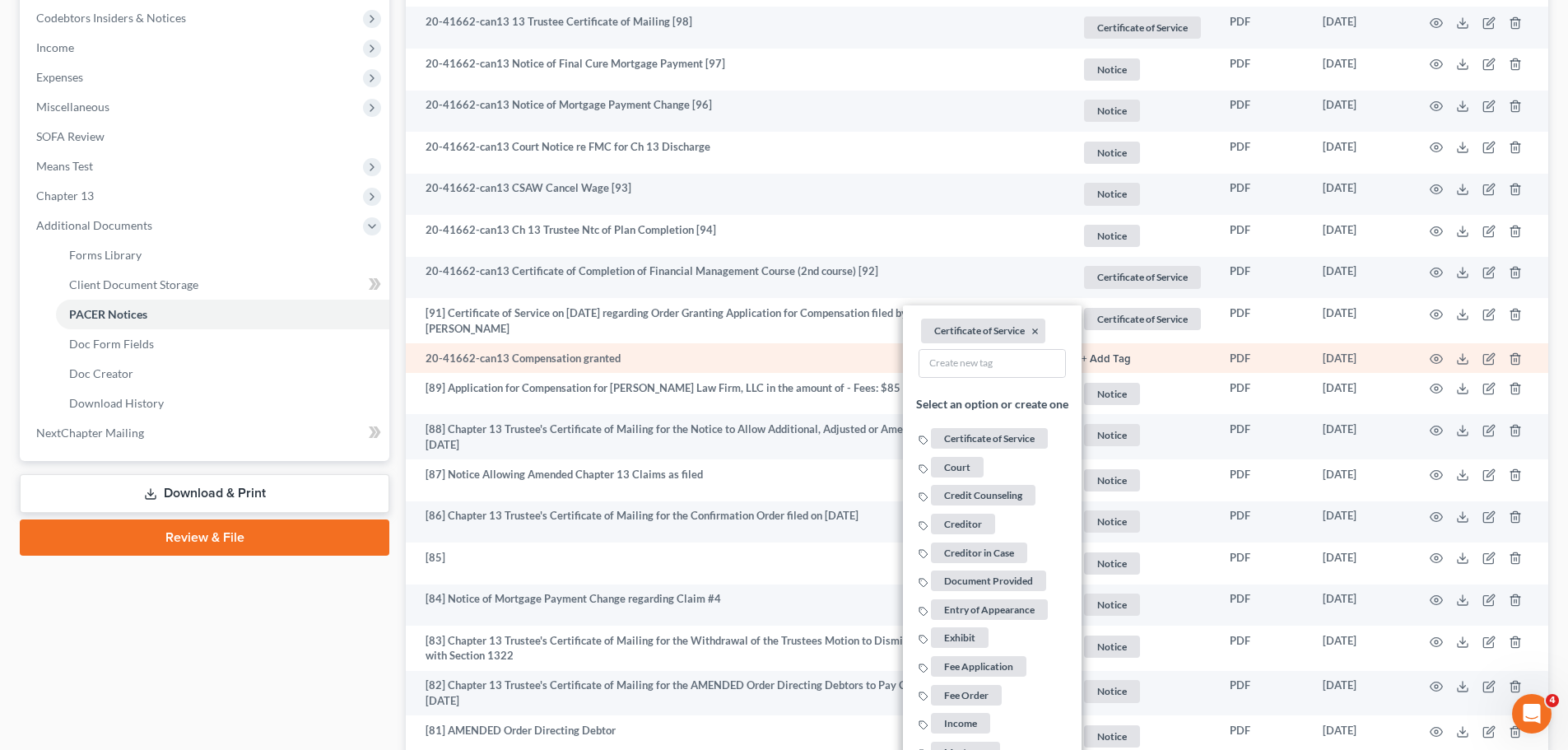
click at [1119, 365] on td "+ Add Tag Select an option or create one Certificate of Service Court Credit Co…" at bounding box center [1142, 357] width 149 height 30
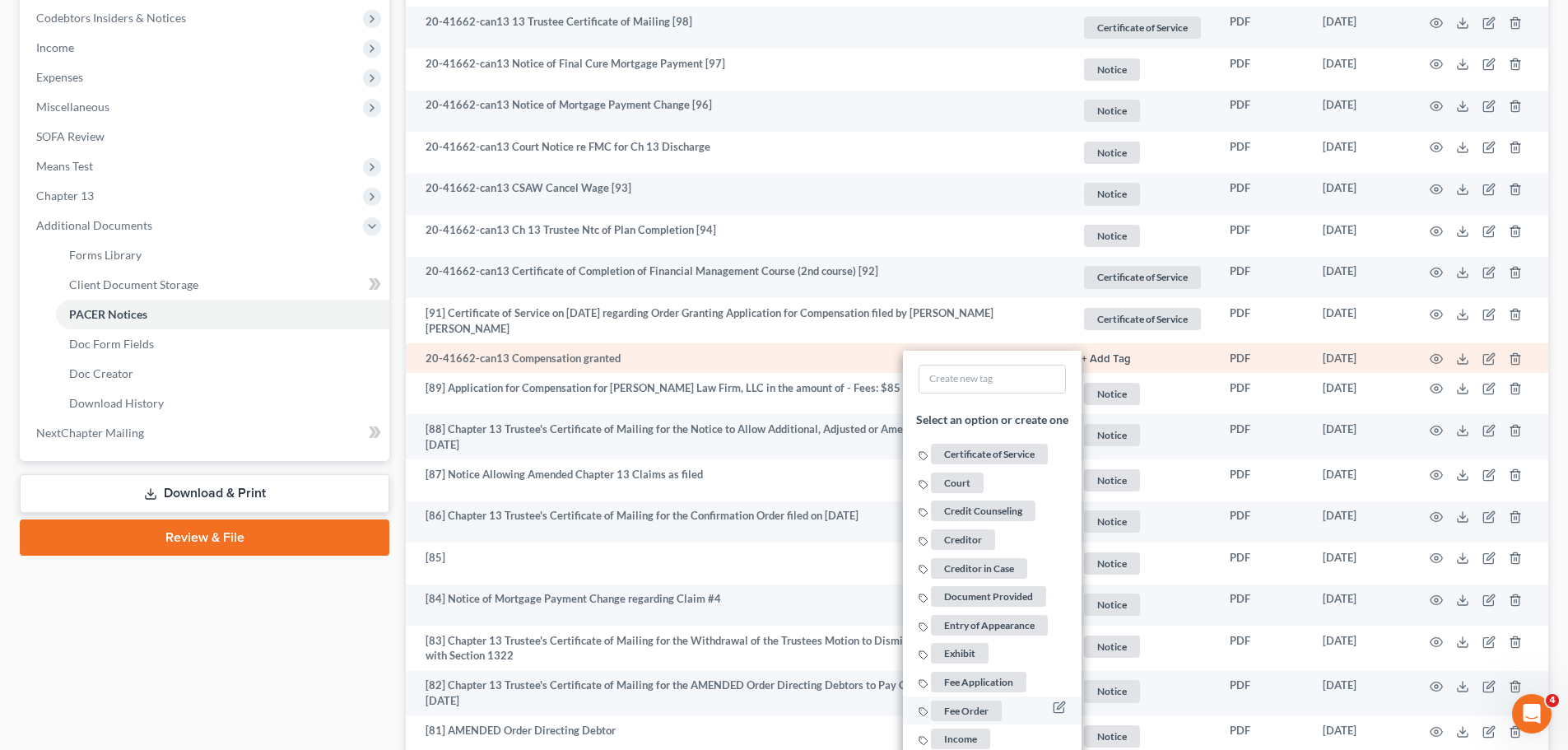
click at [985, 703] on span "Fee Order" at bounding box center [966, 710] width 70 height 21
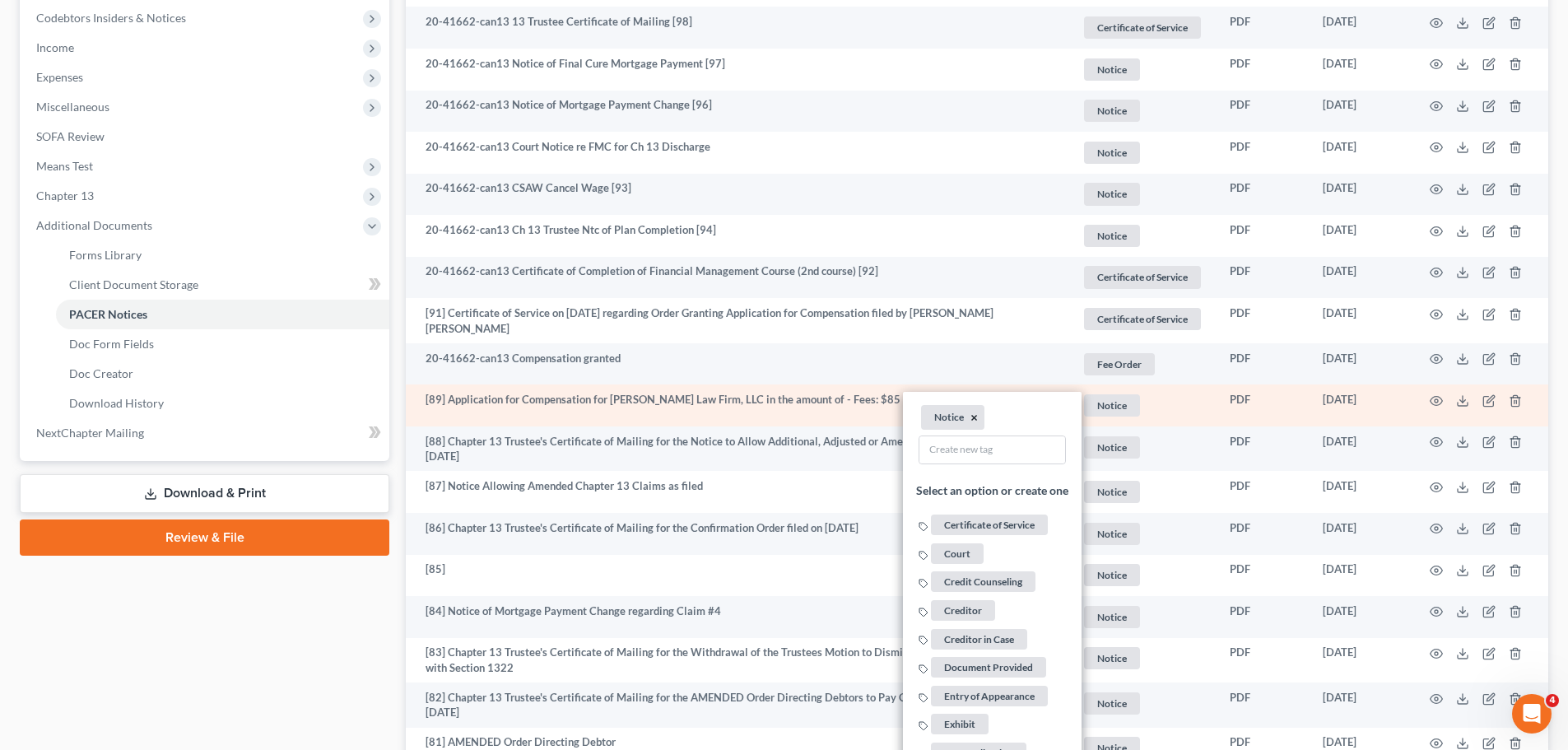
click at [971, 414] on button "×" at bounding box center [975, 418] width 8 height 15
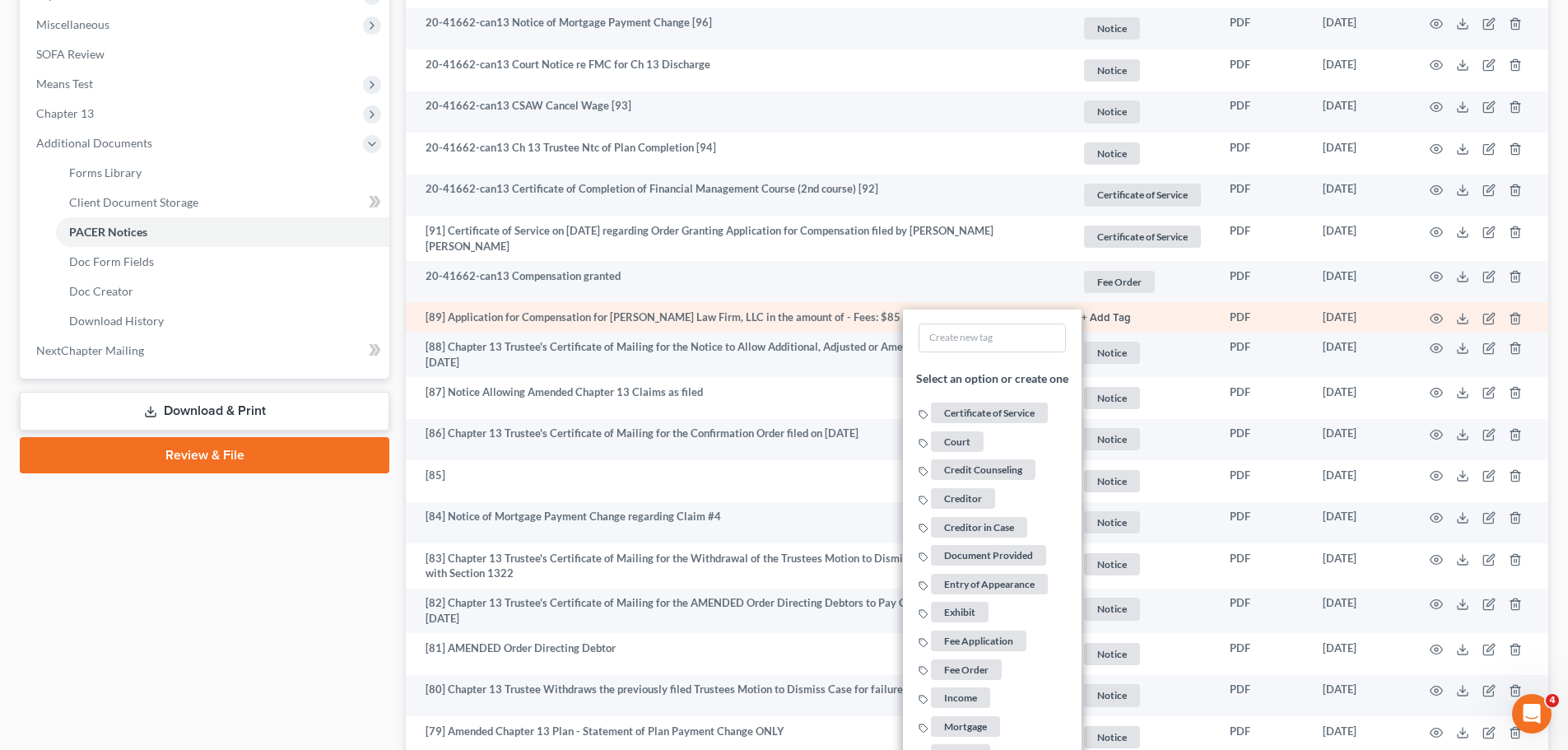
scroll to position [659, 0]
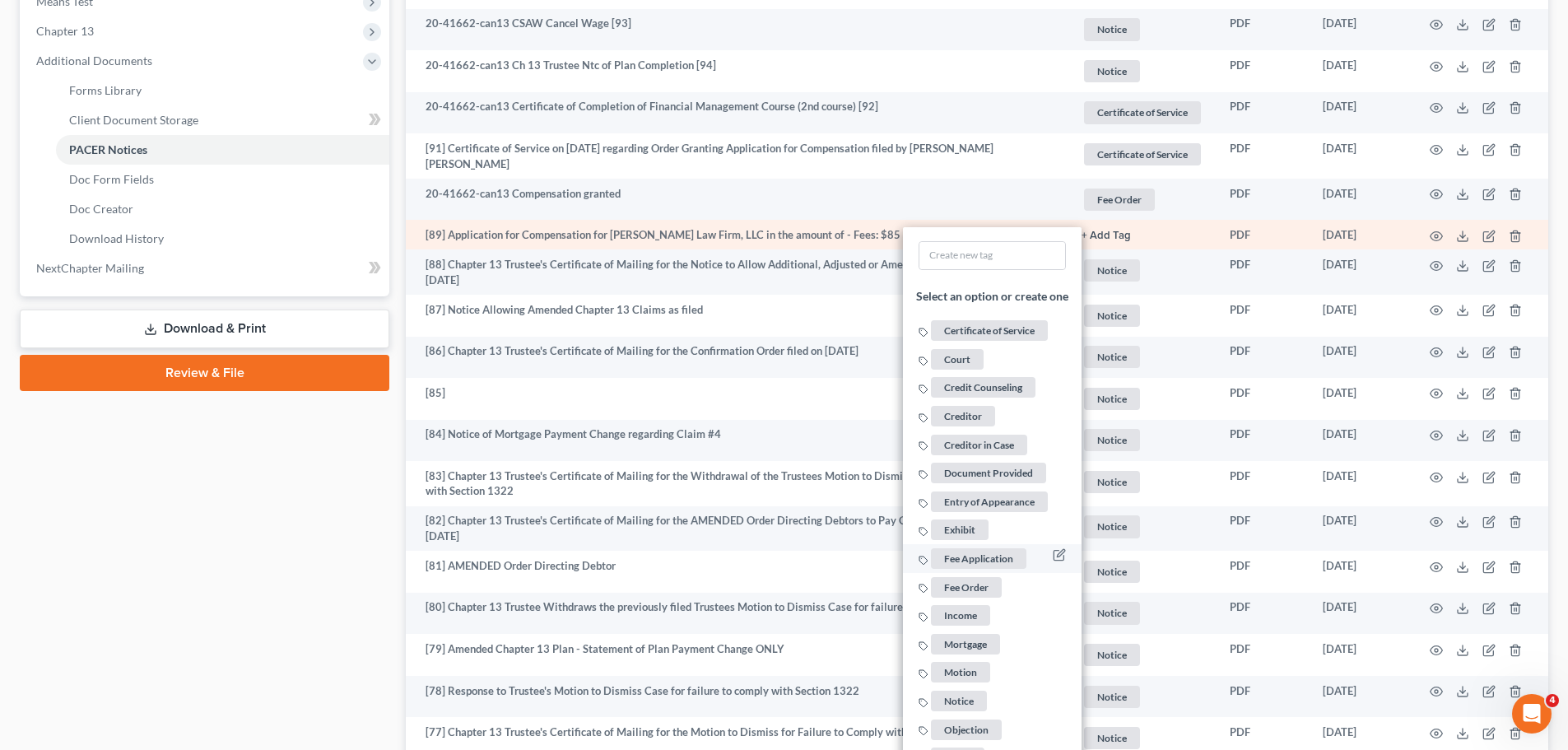
click at [983, 558] on span "Fee Application" at bounding box center [978, 558] width 95 height 21
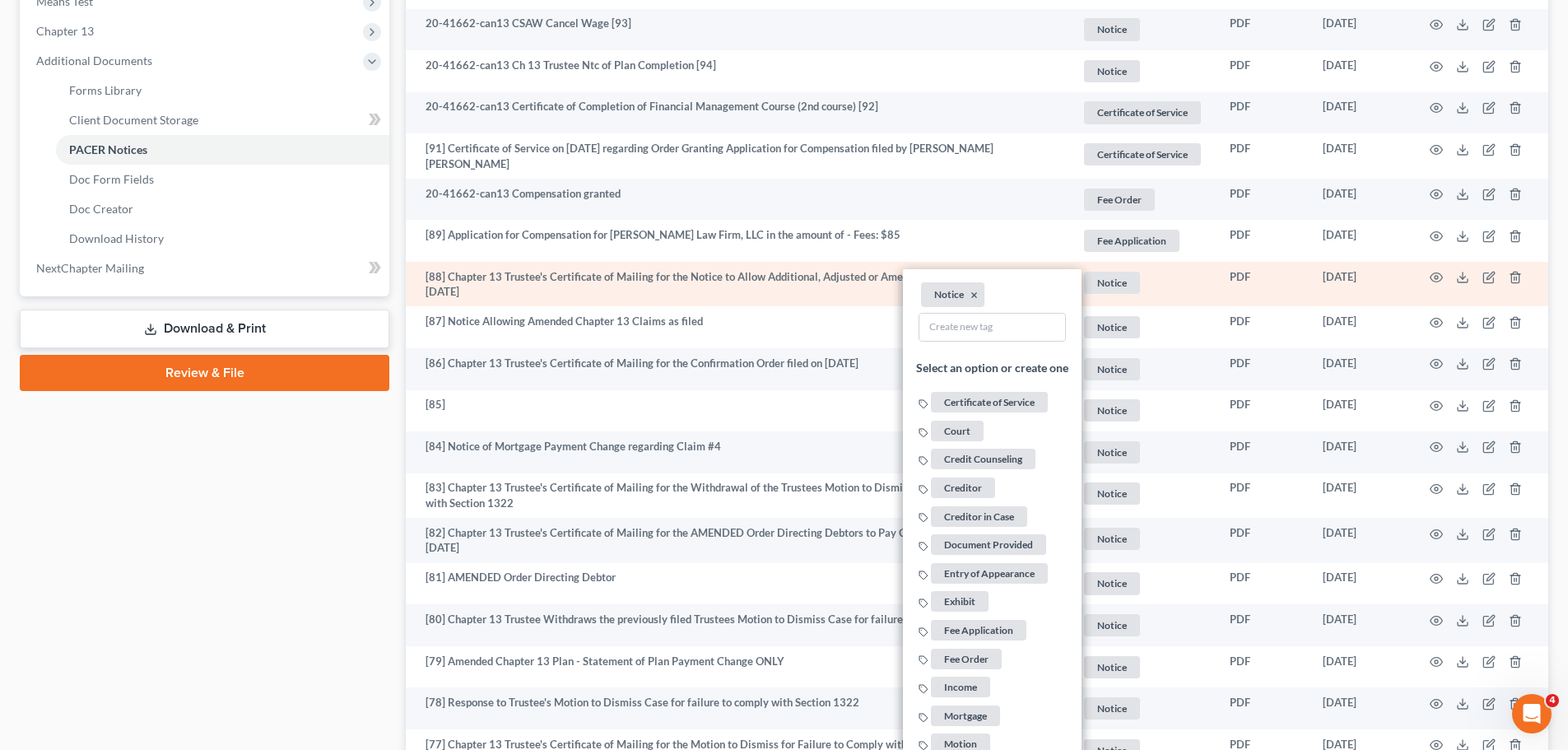
click at [976, 289] on li "Notice ×" at bounding box center [953, 294] width 64 height 25
click at [975, 289] on button "×" at bounding box center [975, 295] width 8 height 15
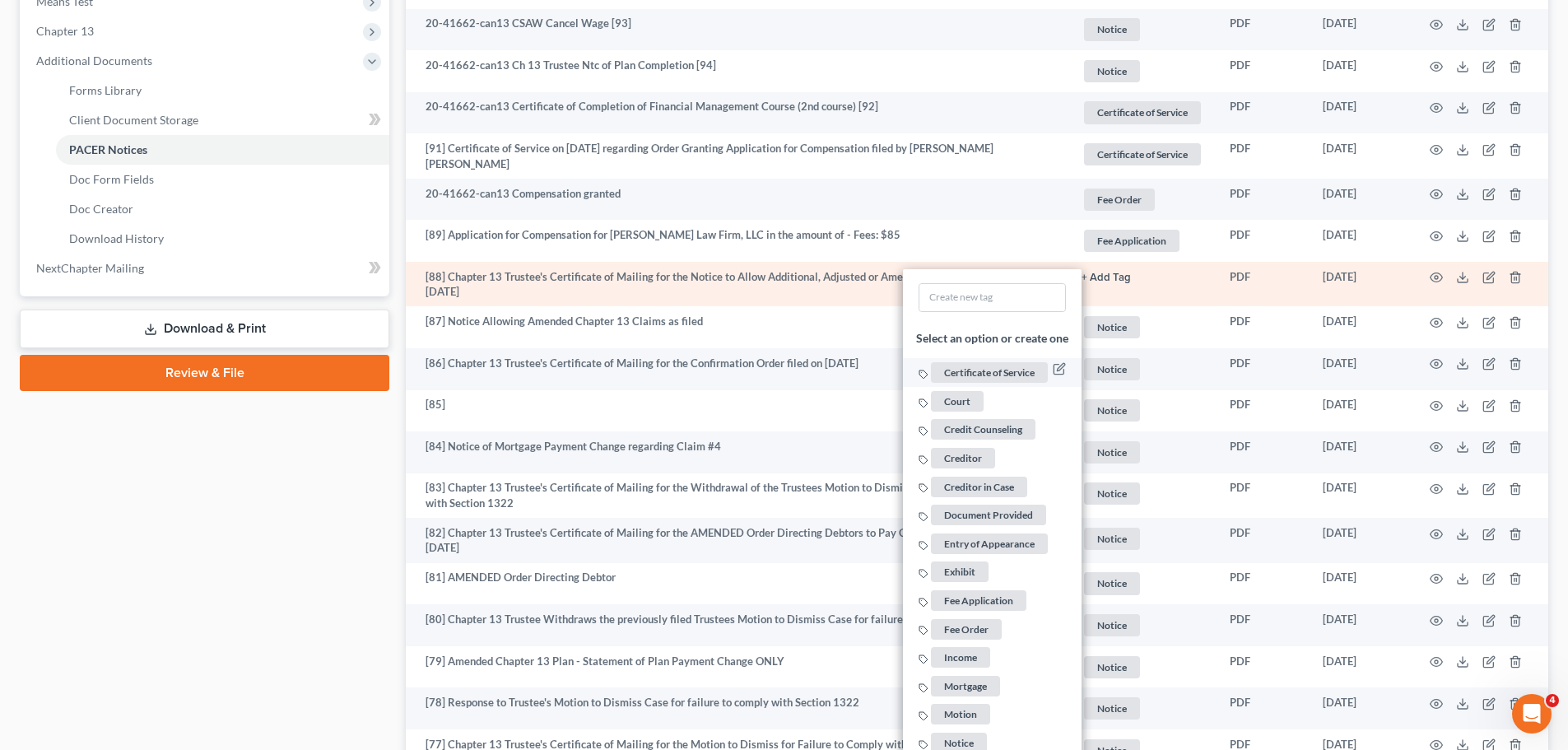
click at [999, 367] on span "Certificate of Service" at bounding box center [989, 373] width 117 height 21
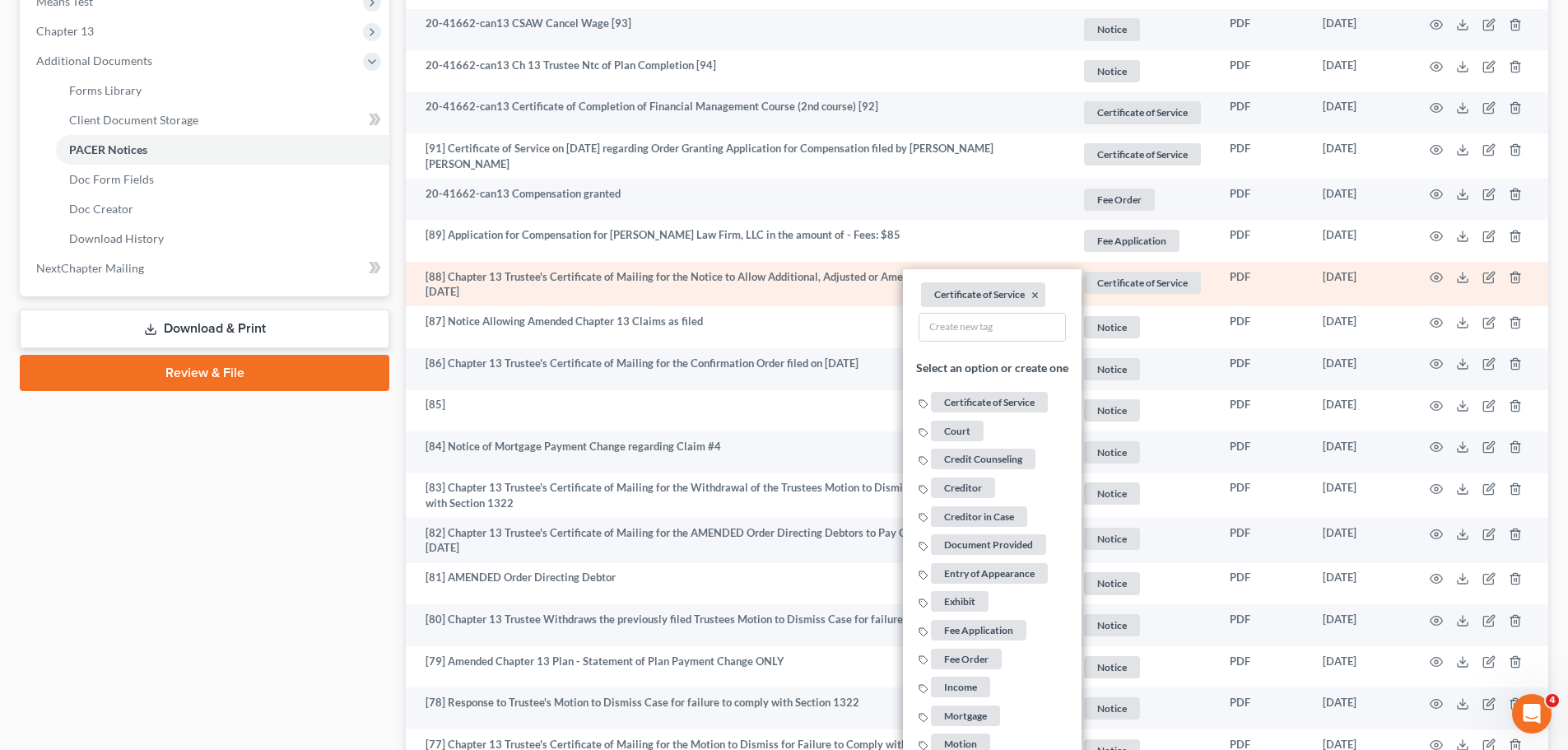
scroll to position [330, 0]
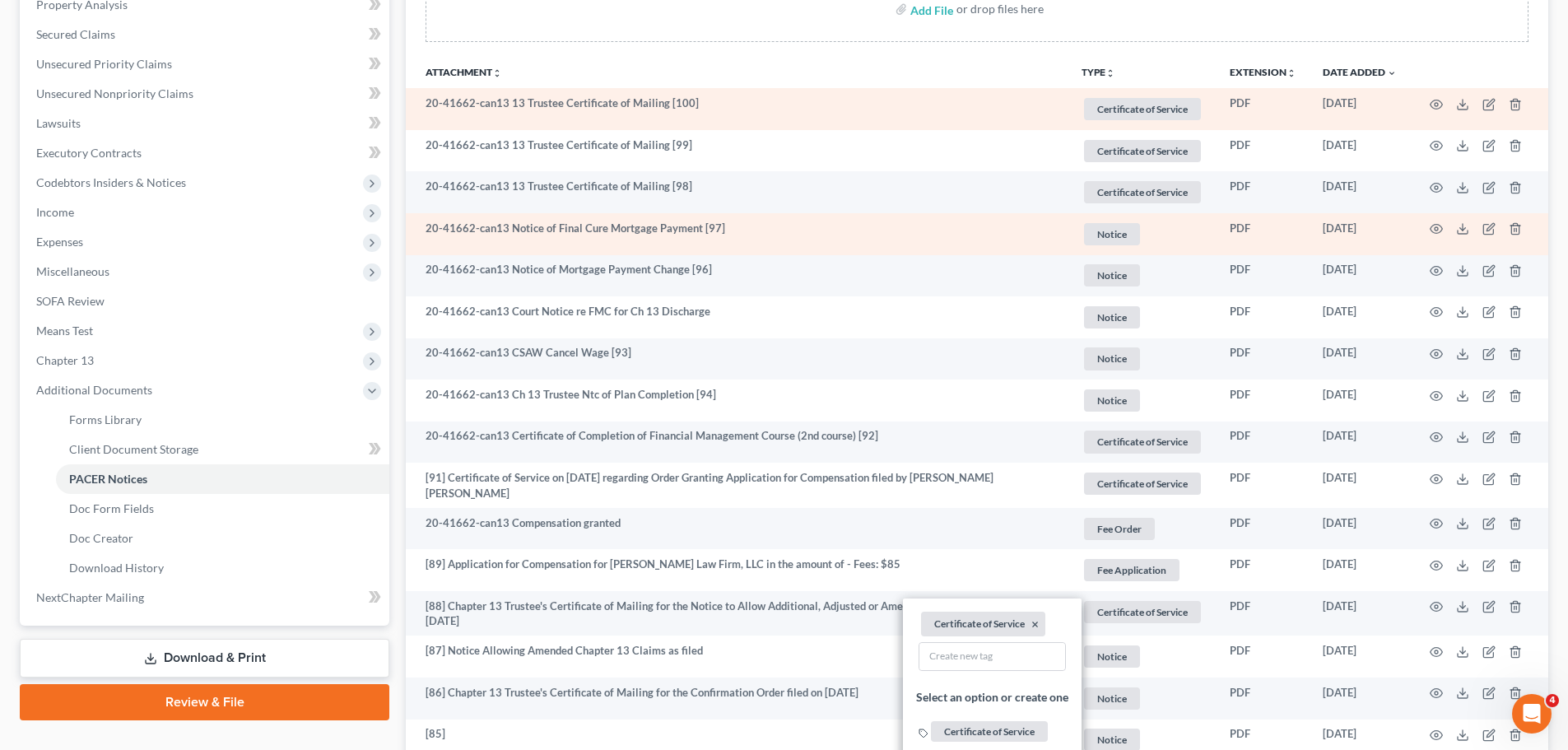
click at [1439, 221] on td at bounding box center [1478, 234] width 138 height 42
click at [1435, 228] on circle "button" at bounding box center [1436, 228] width 3 height 3
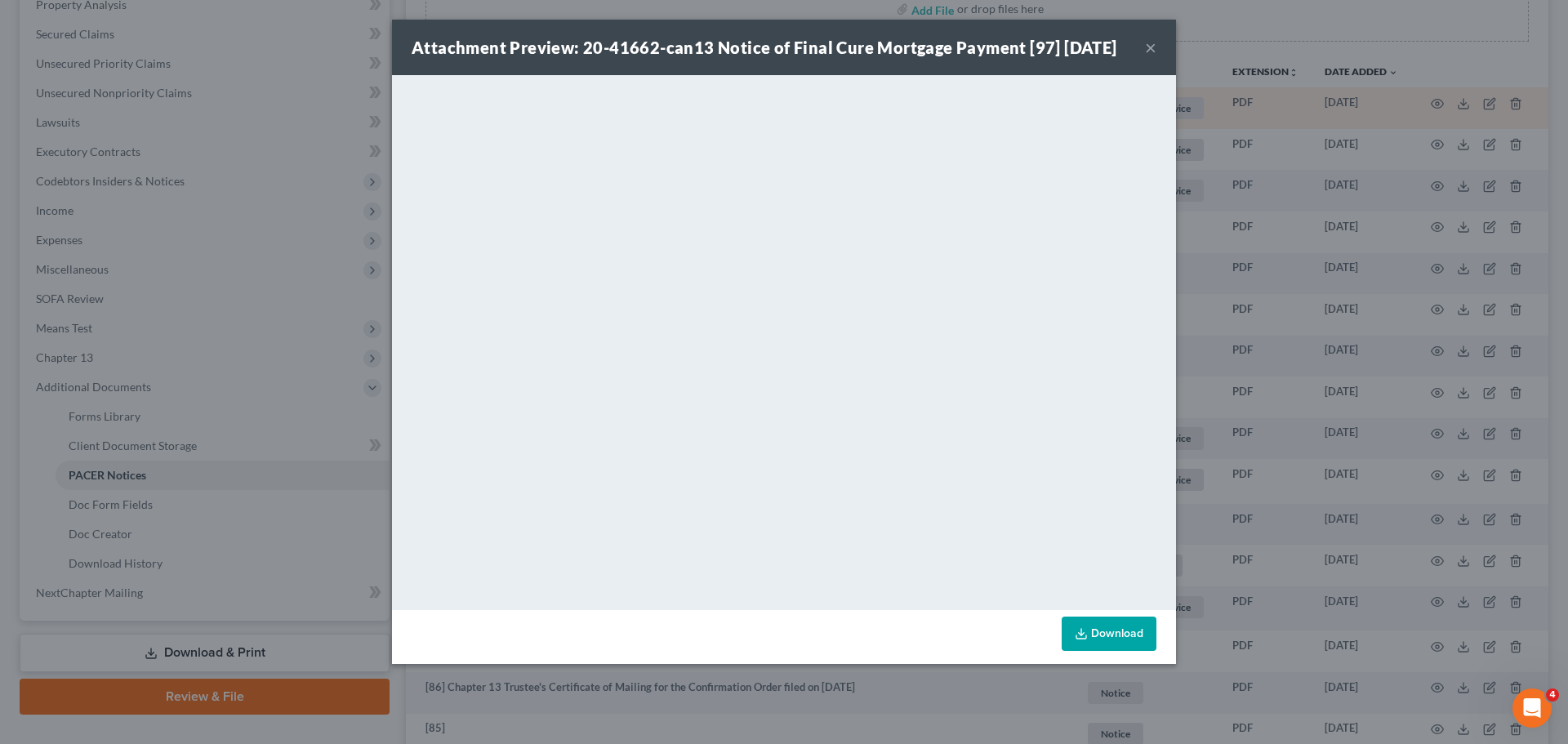
click at [1146, 57] on button "×" at bounding box center [1150, 47] width 11 height 20
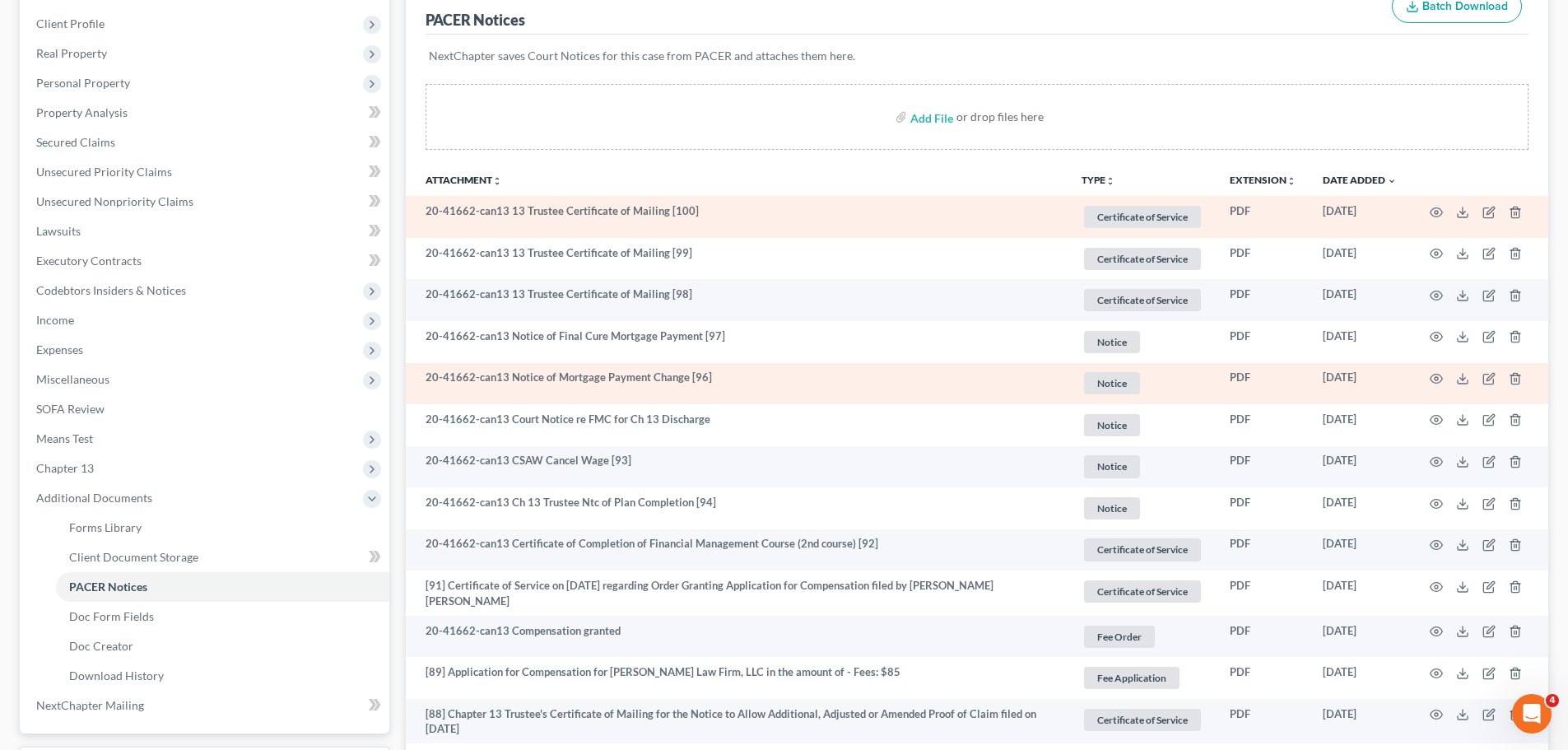
scroll to position [0, 0]
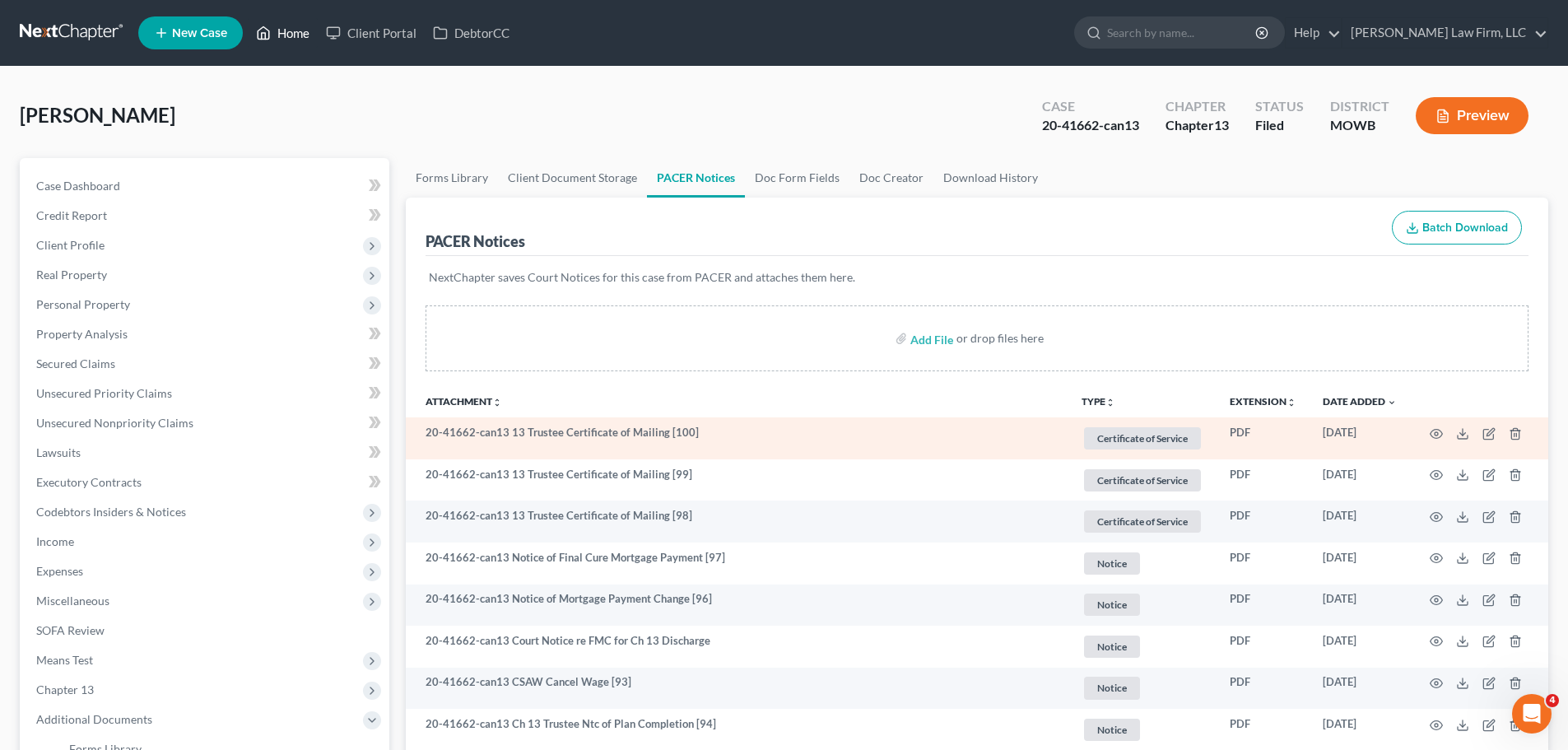
click at [307, 29] on link "Home" at bounding box center [282, 32] width 70 height 30
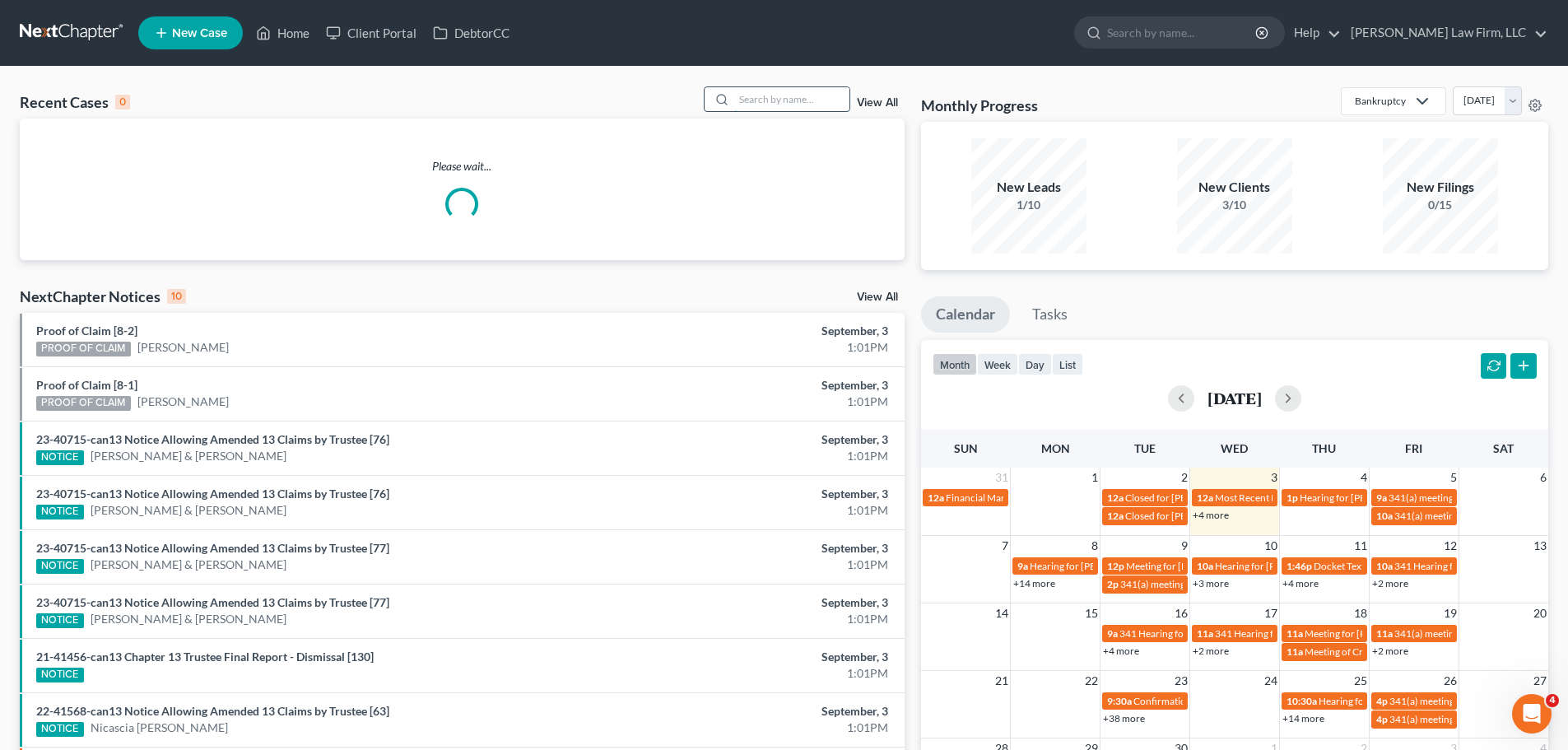
click at [832, 109] on input "search" at bounding box center [792, 99] width 115 height 24
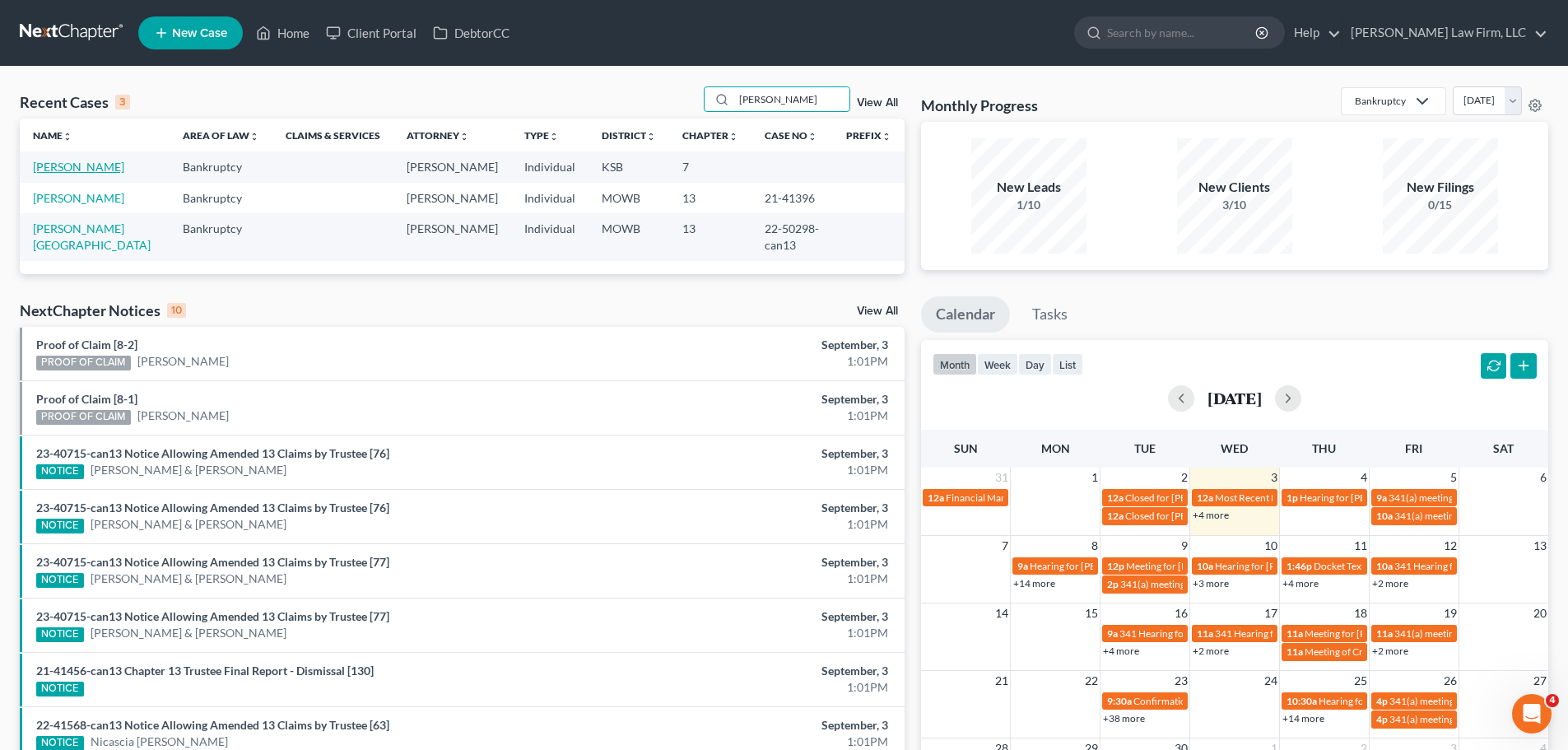
type input "[PERSON_NAME]"
click at [85, 166] on link "[PERSON_NAME]" at bounding box center [79, 167] width 91 height 14
select select "4"
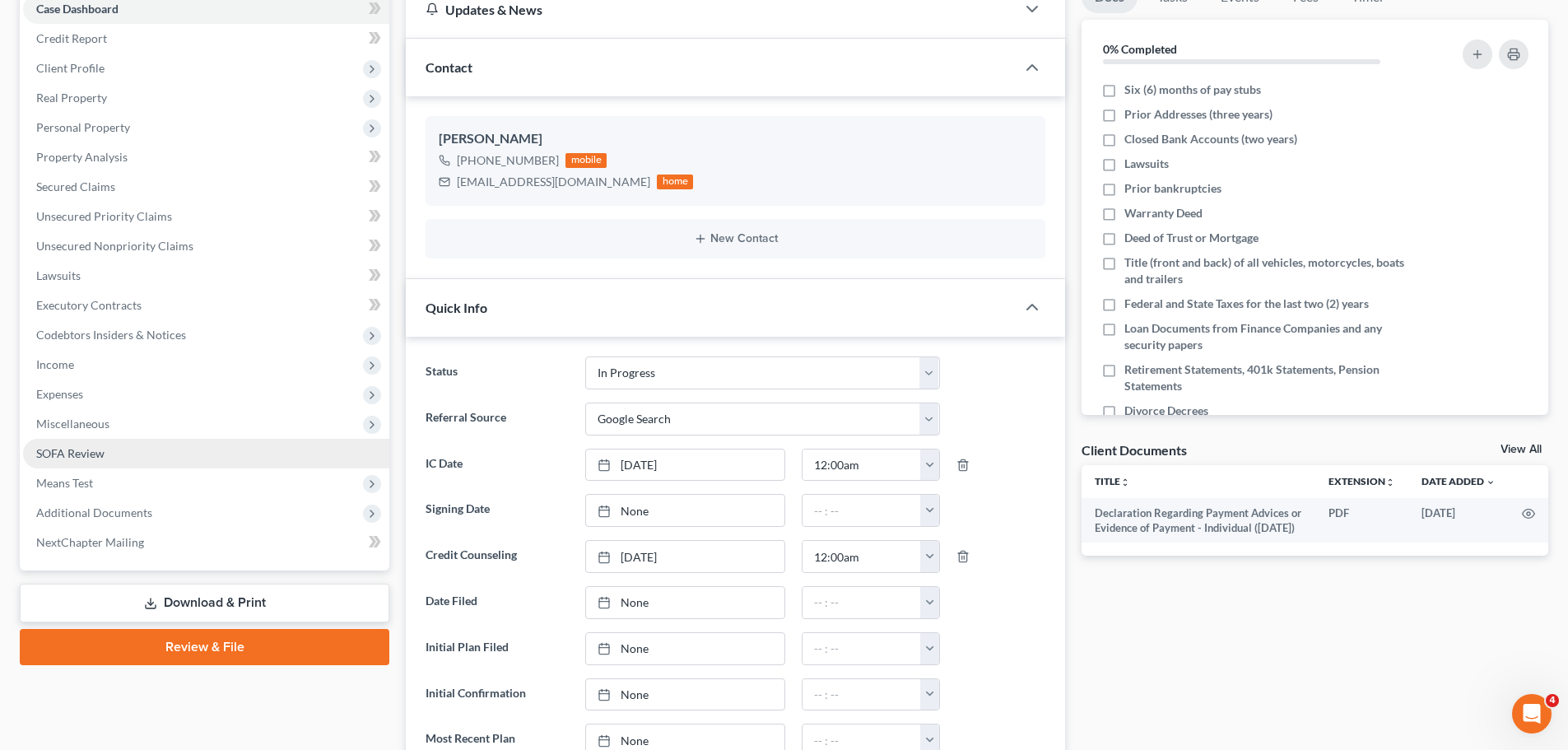
scroll to position [165, 0]
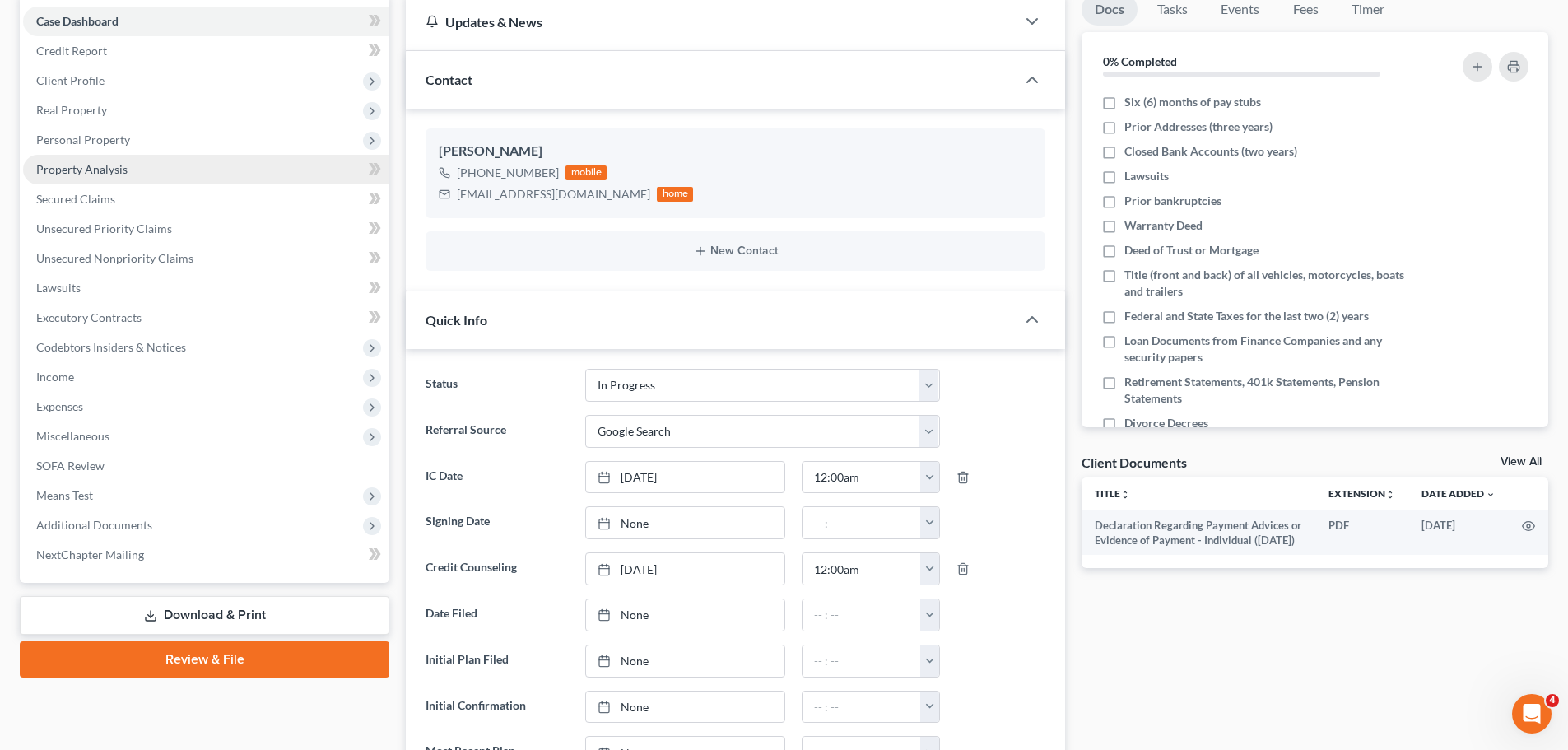
click at [104, 170] on span "Property Analysis" at bounding box center [82, 169] width 91 height 14
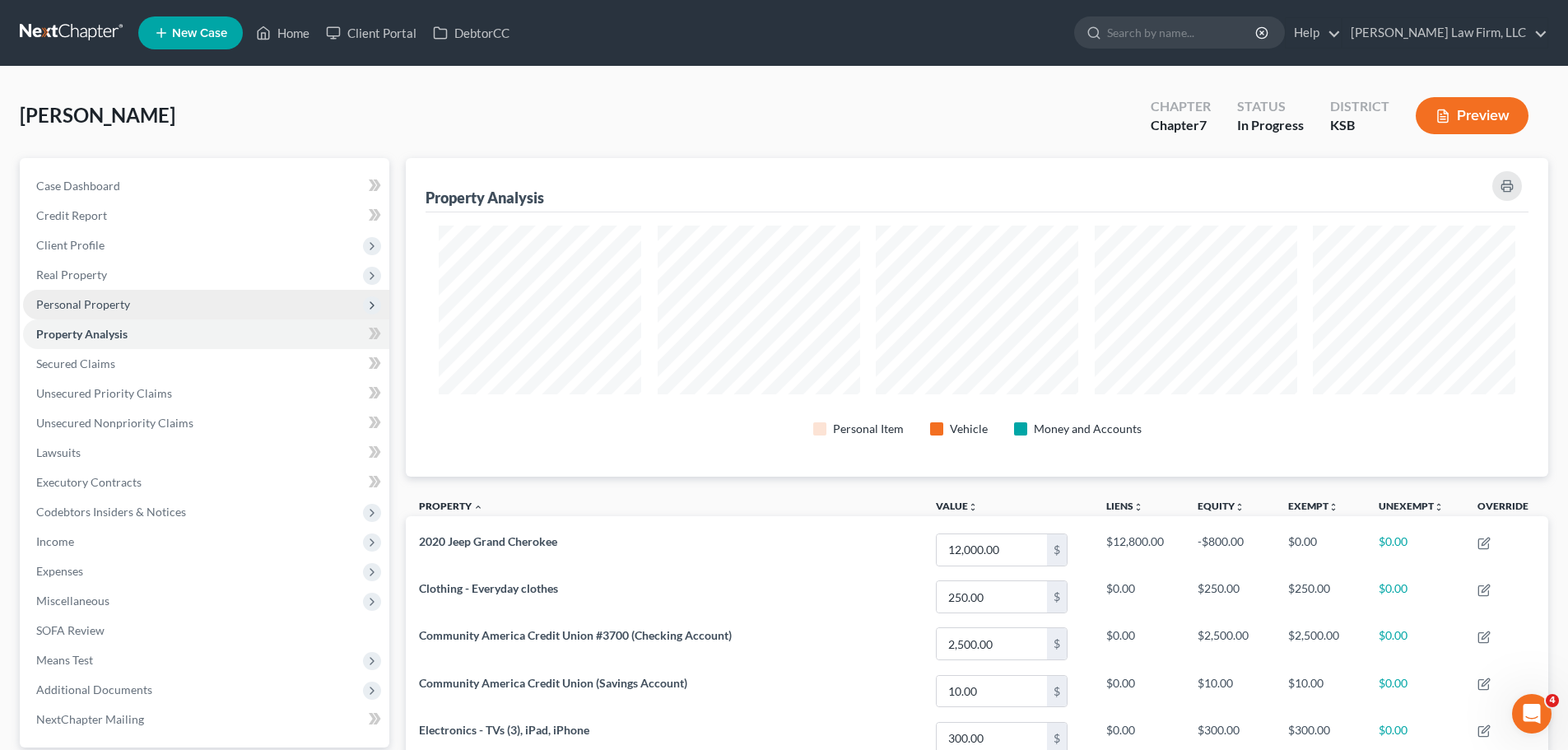
click at [131, 303] on span "Personal Property" at bounding box center [206, 304] width 366 height 30
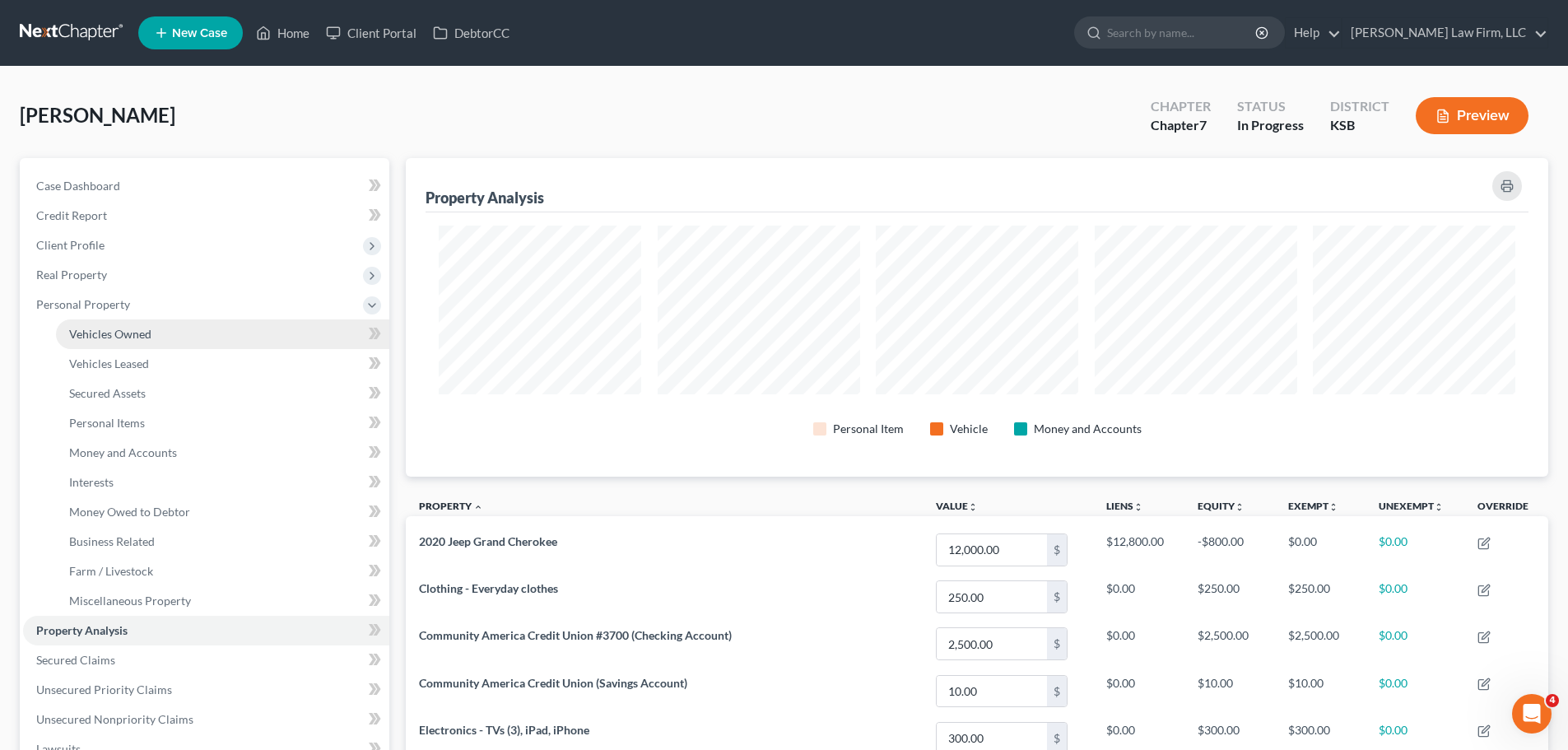
click at [141, 328] on span "Vehicles Owned" at bounding box center [111, 334] width 82 height 14
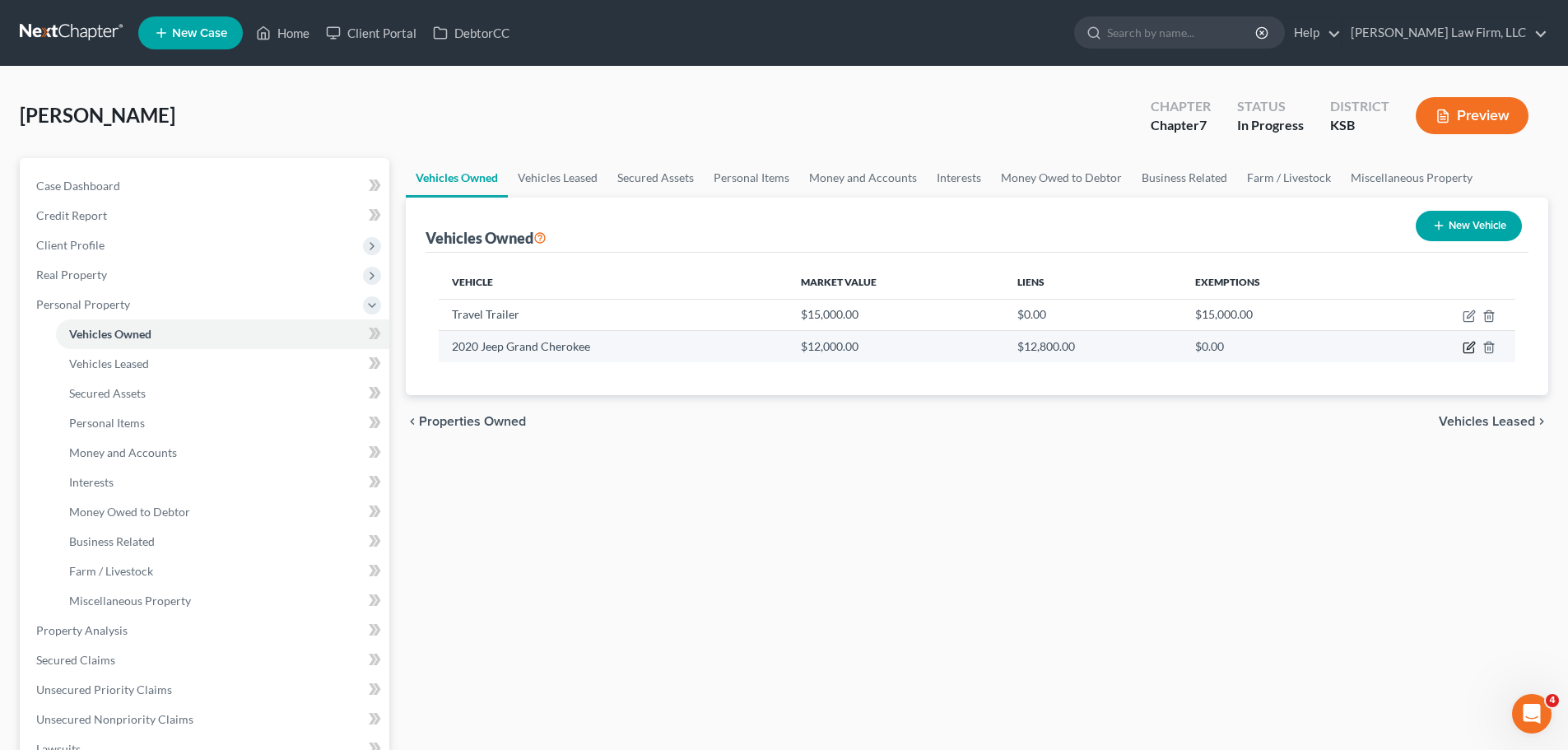
drag, startPoint x: 1467, startPoint y: 347, endPoint x: 1357, endPoint y: 342, distance: 110.1
click at [1357, 342] on tr "2020 Jeep Grand Cherokee $12,000.00 $12,800.00 $0.00" at bounding box center [976, 346] width 1076 height 31
click at [304, 33] on link "Home" at bounding box center [282, 32] width 70 height 30
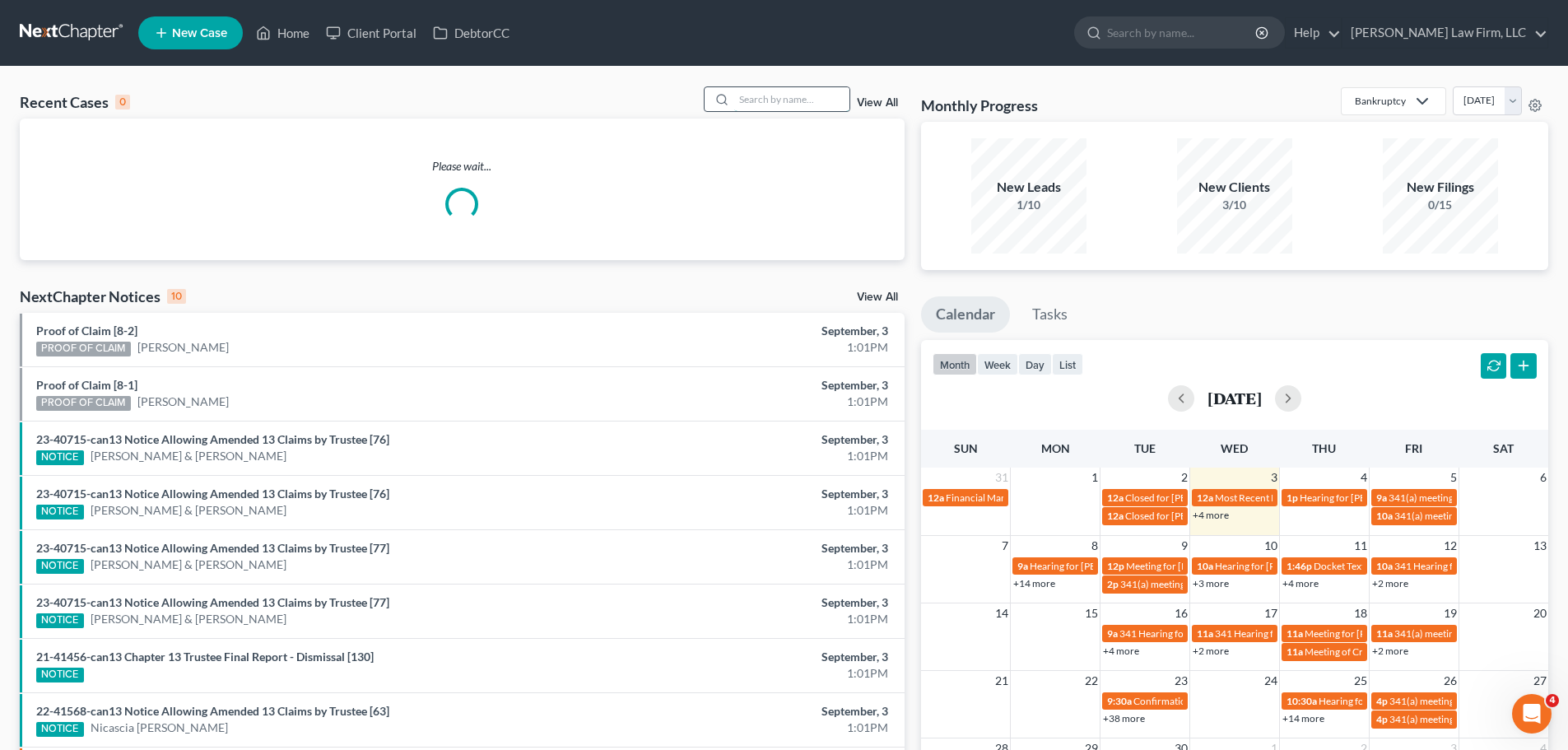
click at [788, 110] on div "Recent Cases 0 View All" at bounding box center [462, 103] width 885 height 32
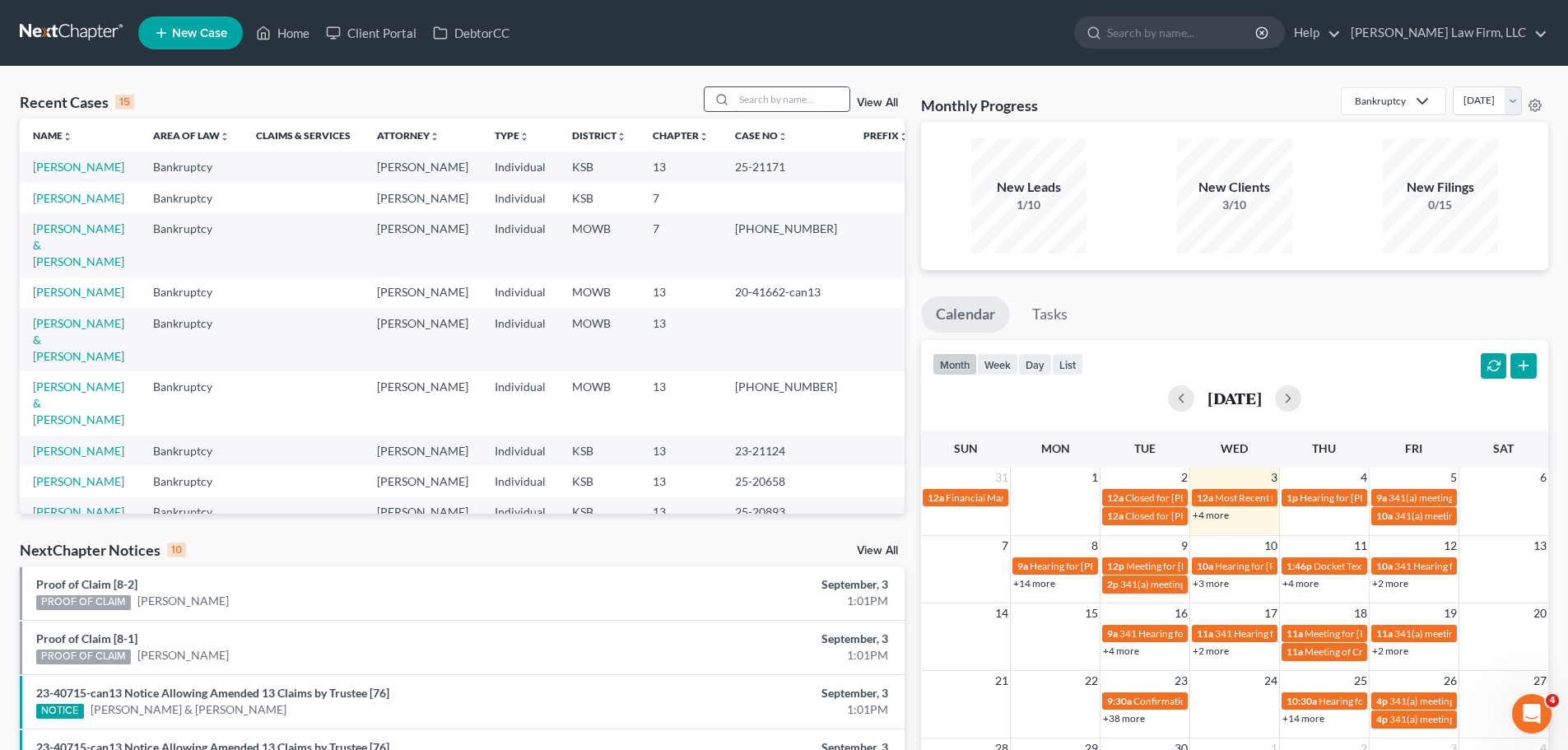
click at [789, 106] on input "search" at bounding box center [792, 99] width 115 height 24
type input "[PERSON_NAME]"
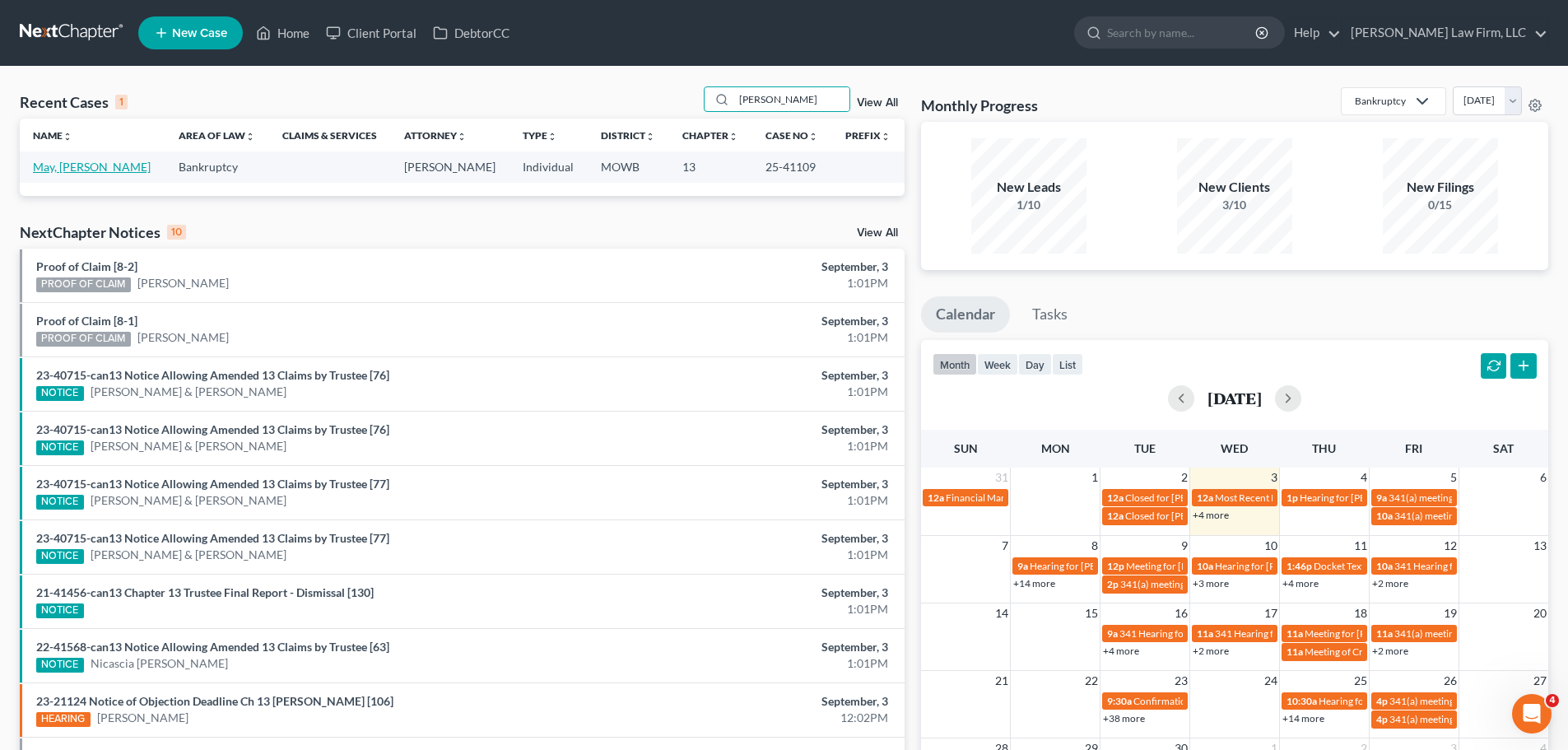
click at [65, 172] on link "May, [PERSON_NAME]" at bounding box center [92, 167] width 118 height 14
select select "3"
select select "2"
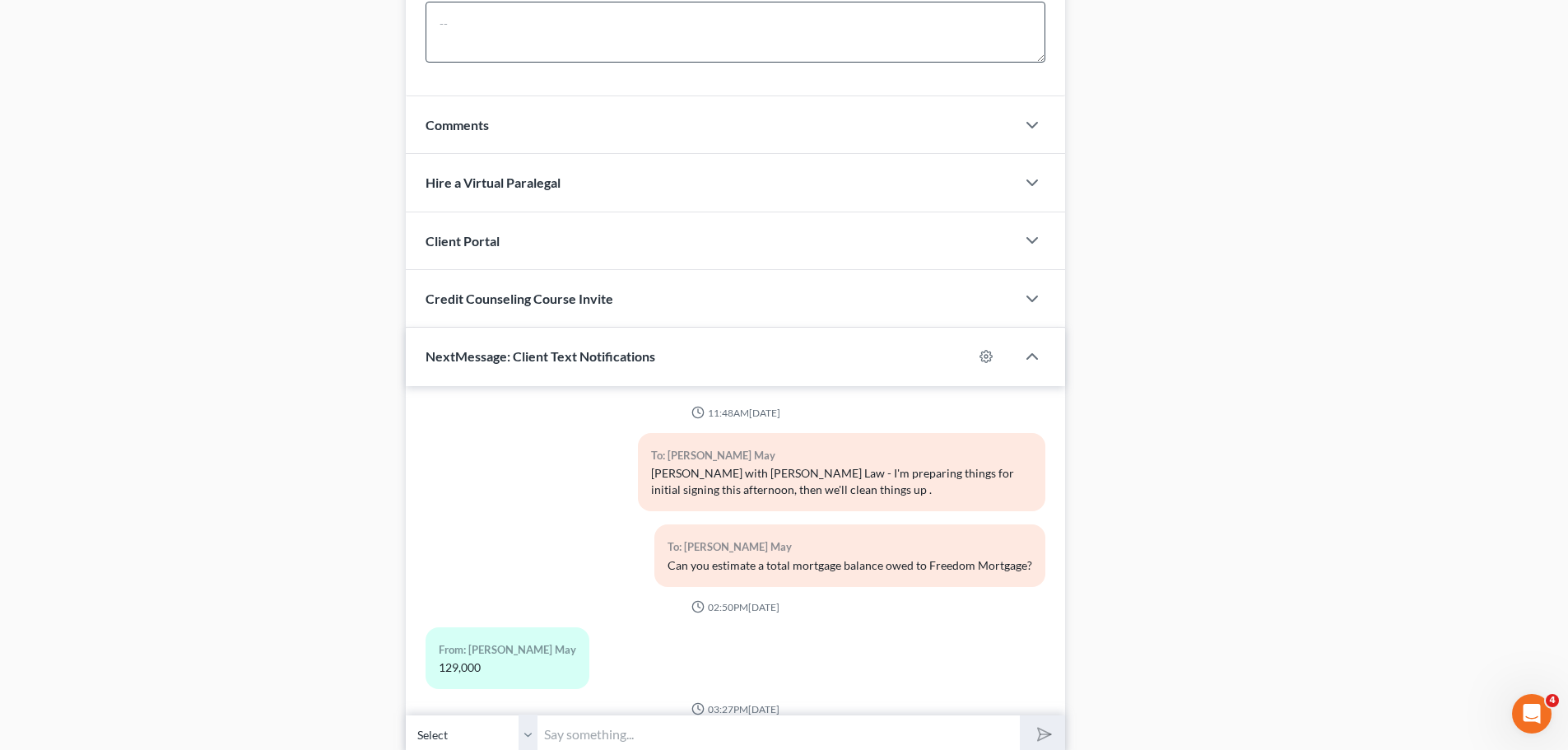
scroll to position [2347, 0]
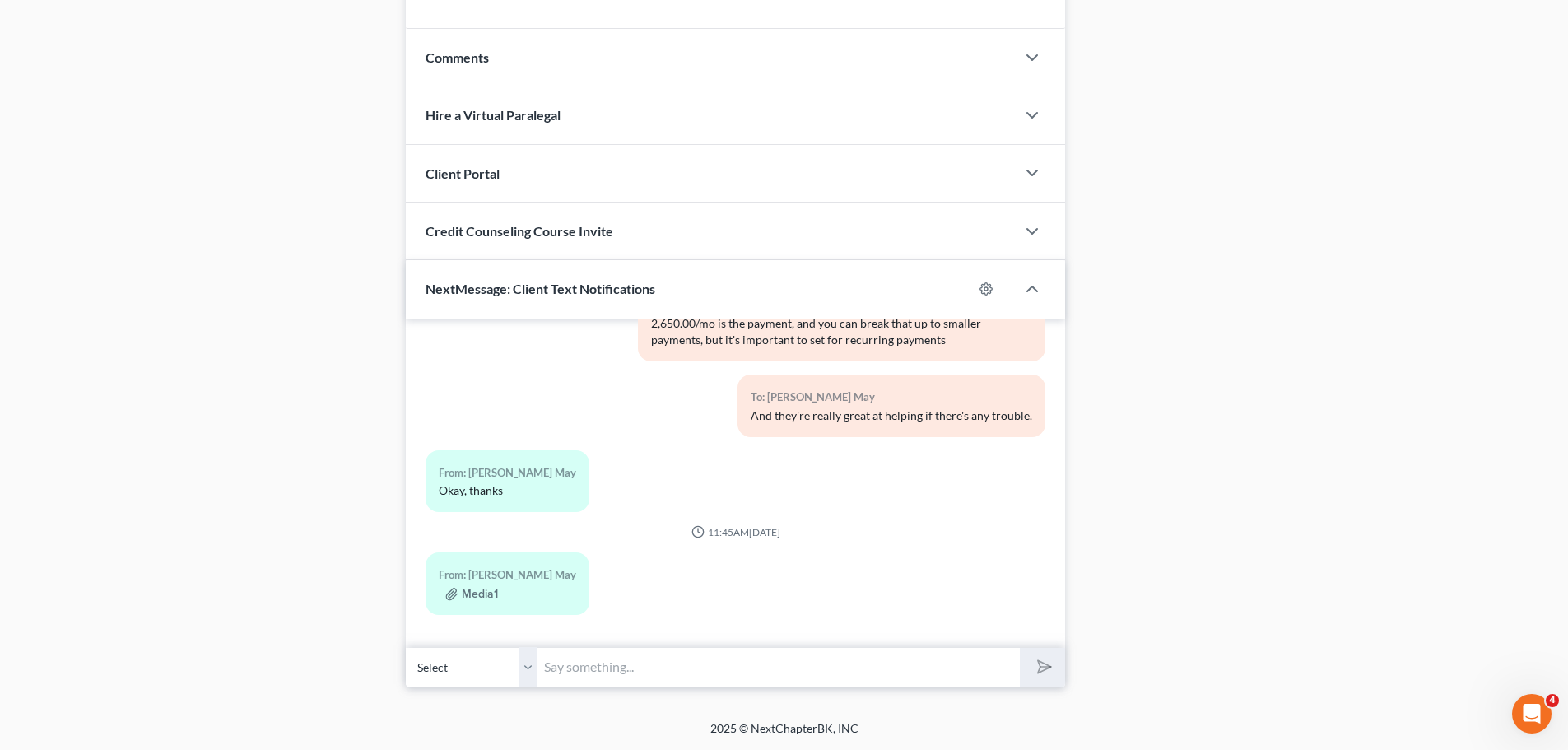
click at [604, 680] on input "text" at bounding box center [778, 667] width 482 height 40
type input "Excellent, thank you! Have a great day."
click at [1019, 648] on button "submit" at bounding box center [1042, 667] width 46 height 39
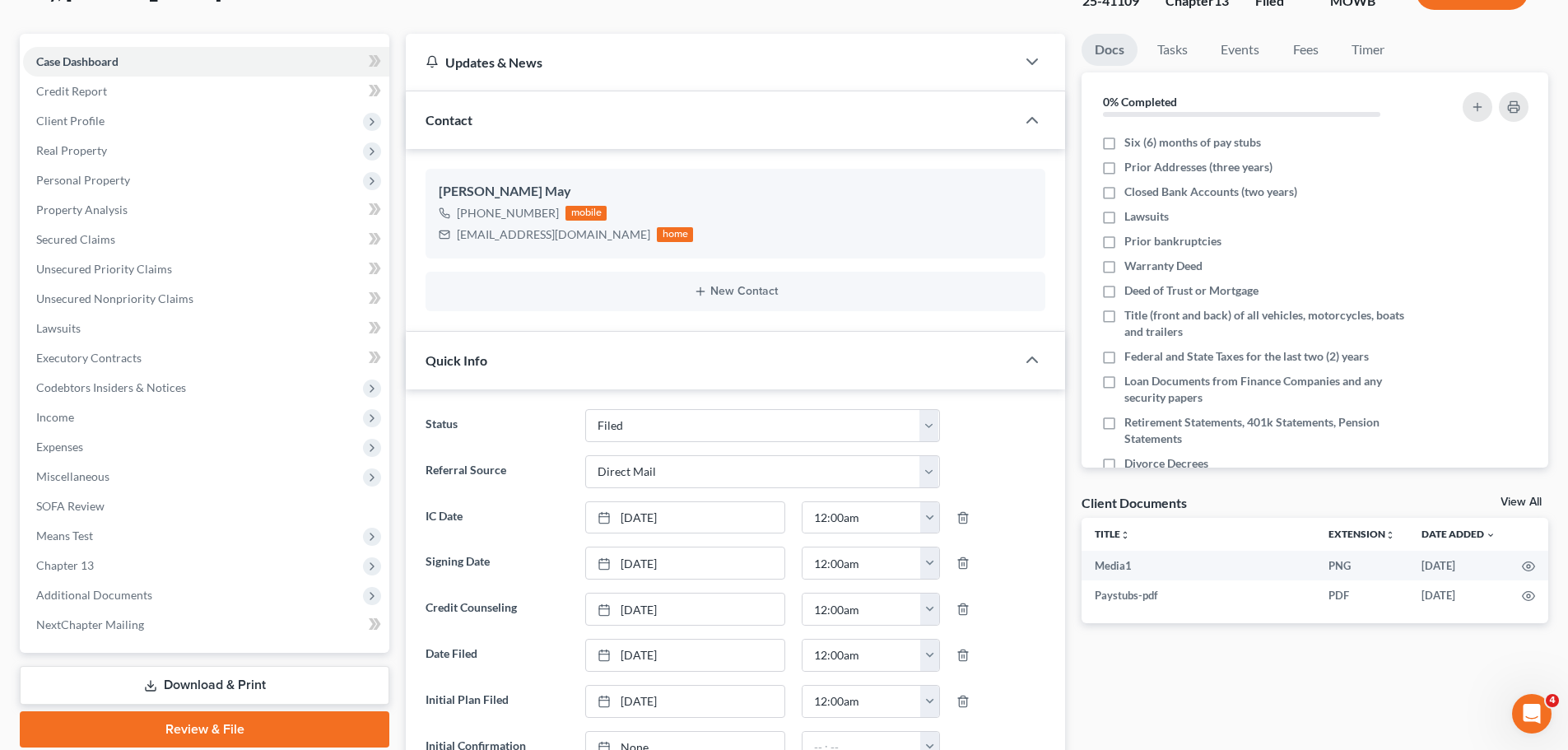
scroll to position [0, 0]
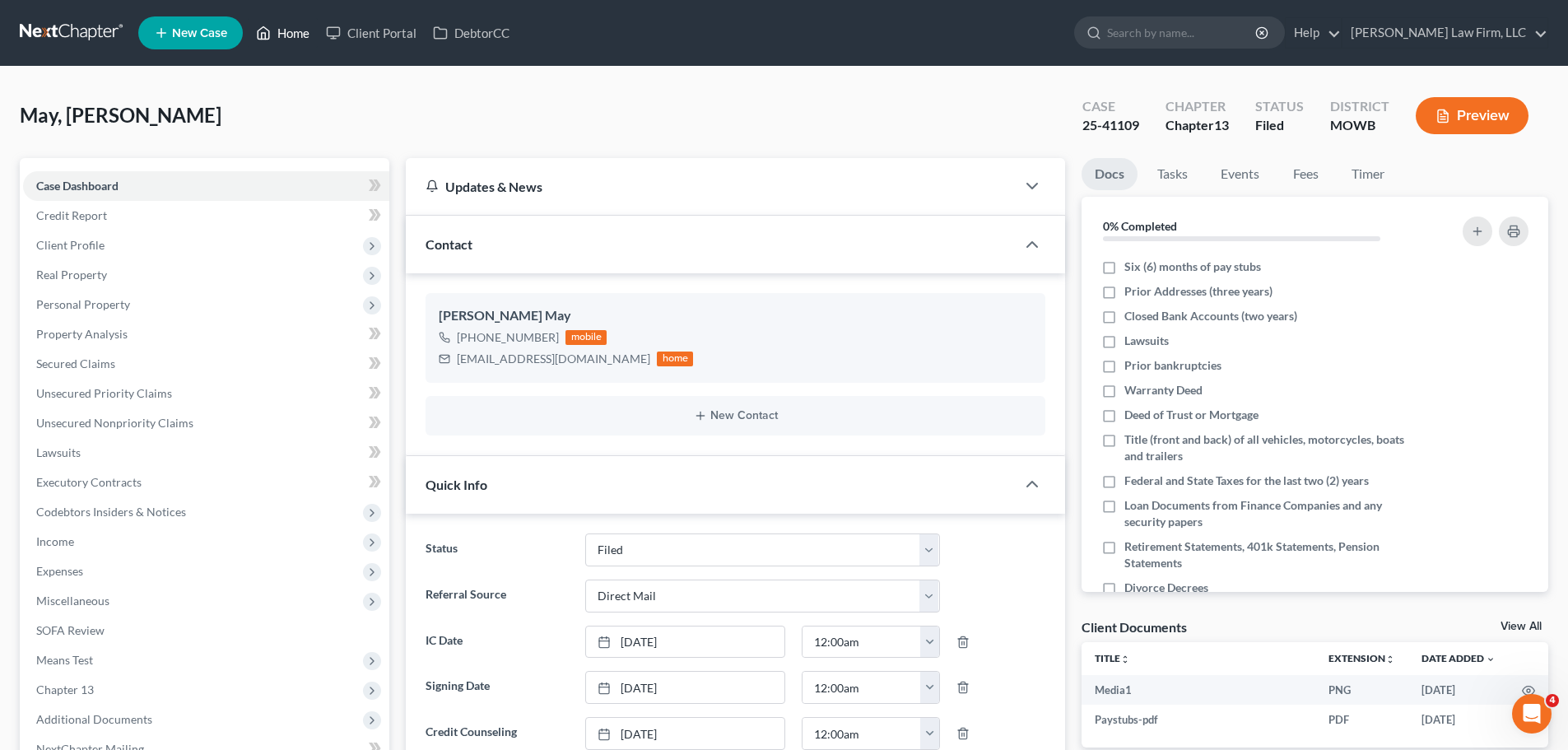
click at [288, 31] on link "Home" at bounding box center [282, 32] width 70 height 30
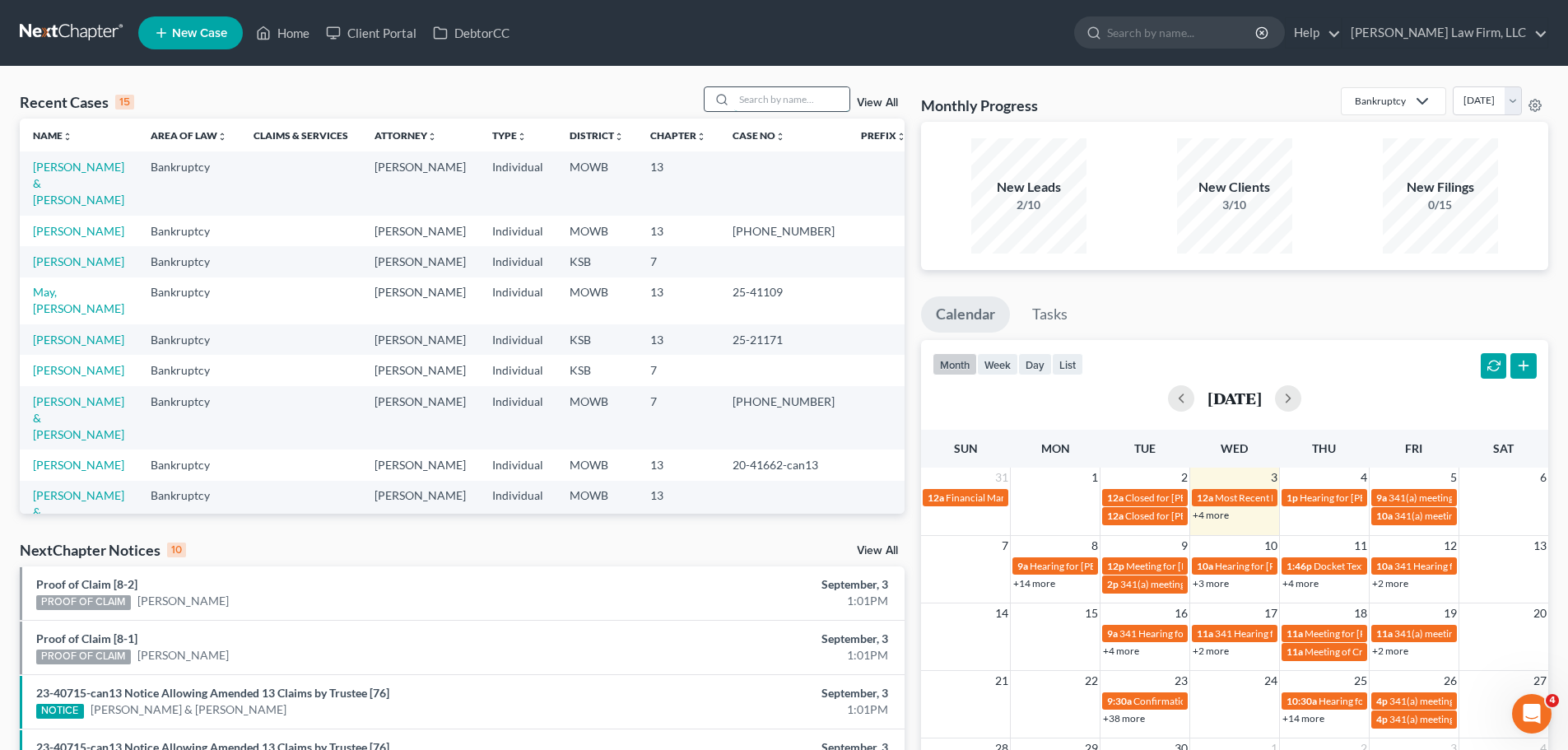
click at [789, 99] on input "search" at bounding box center [792, 99] width 115 height 24
type input "[PERSON_NAME]"
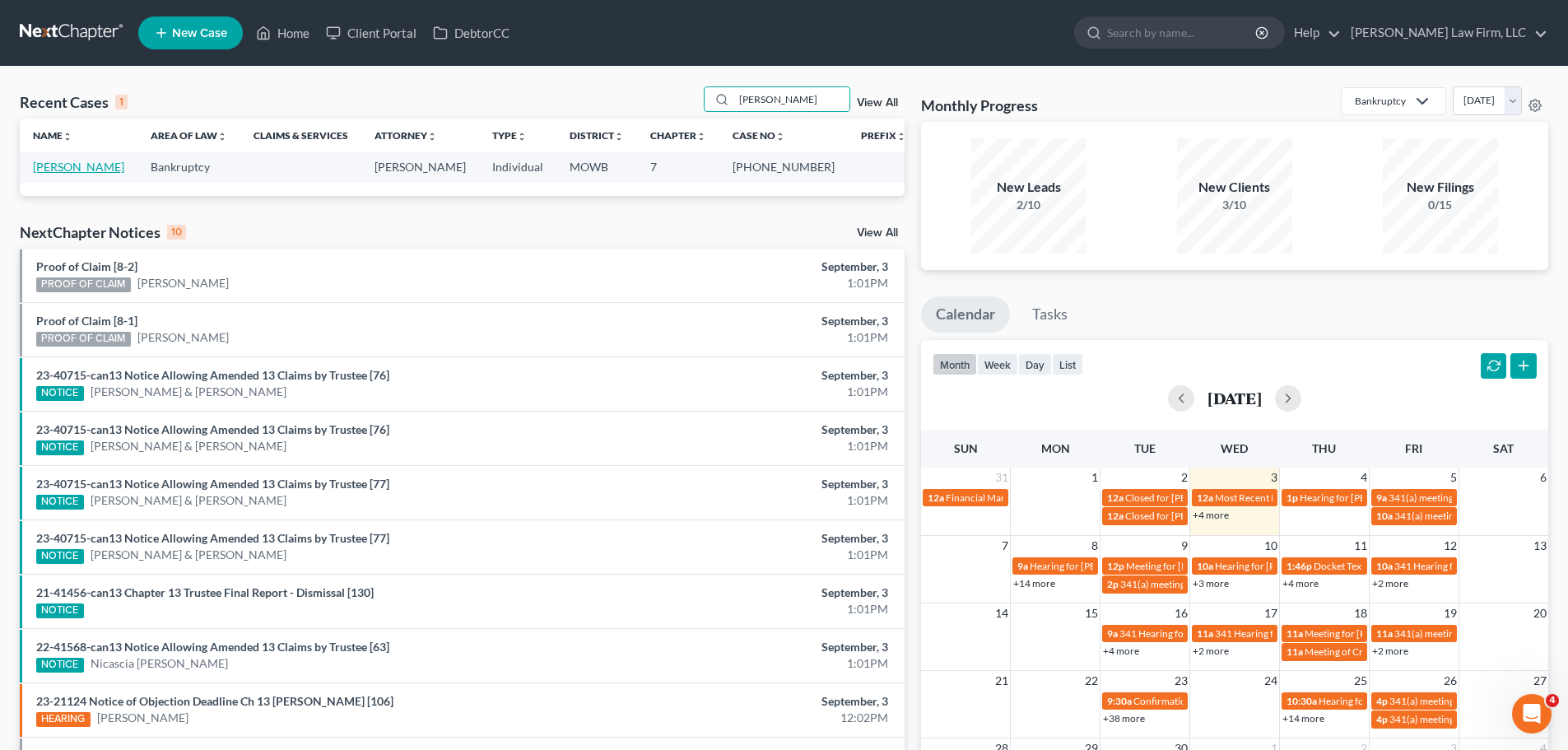
click at [85, 163] on link "[PERSON_NAME]" at bounding box center [79, 167] width 91 height 14
select select "4"
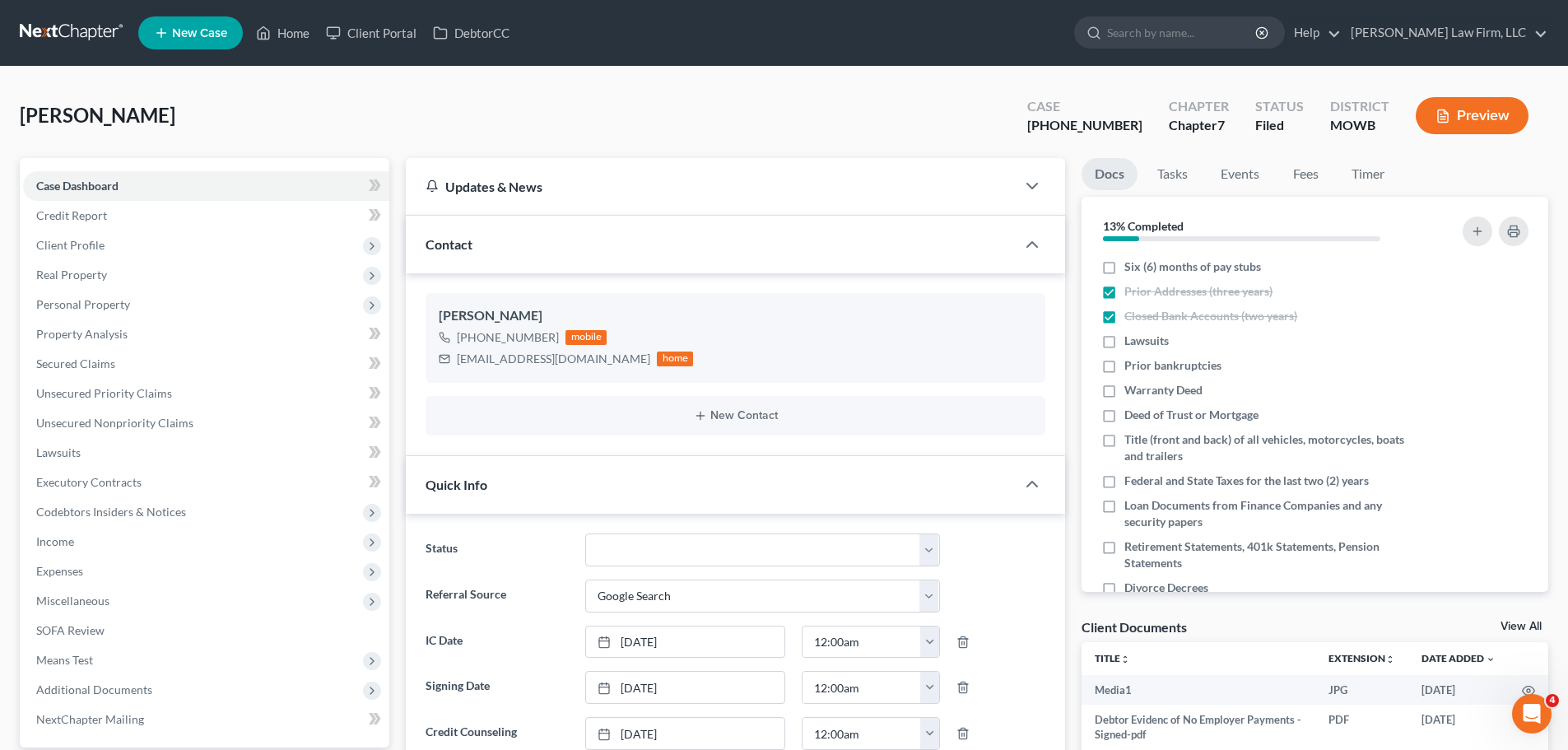
scroll to position [3630, 0]
